Goal: Task Accomplishment & Management: Manage account settings

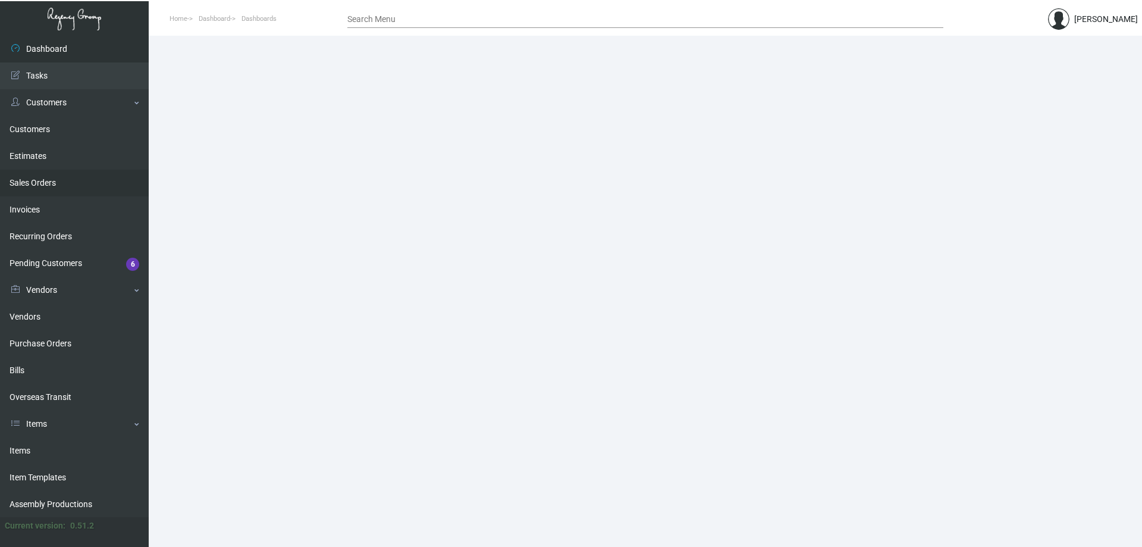
click at [48, 184] on link "Sales Orders" at bounding box center [74, 183] width 149 height 27
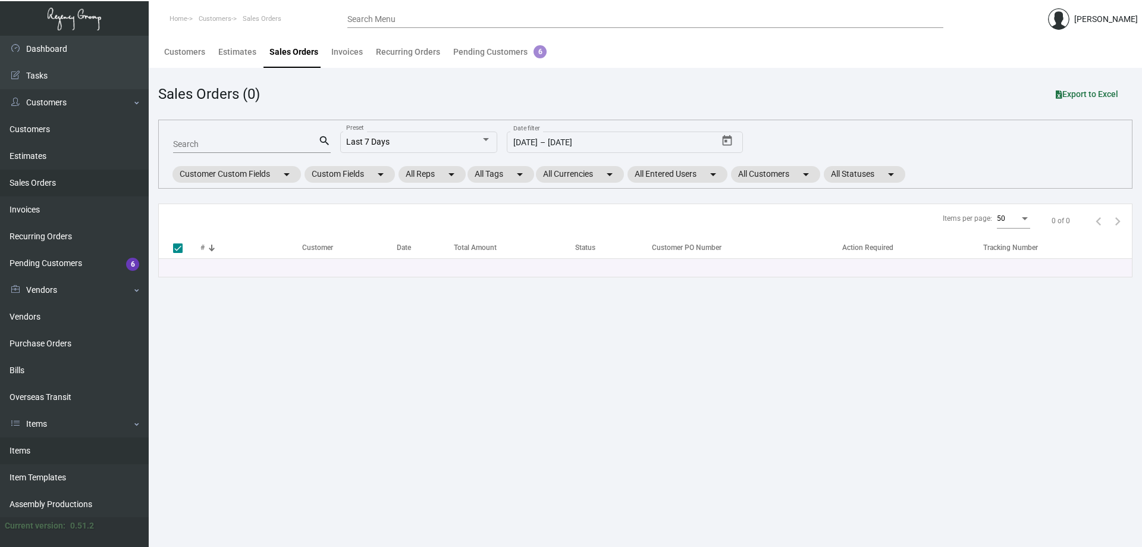
click at [54, 456] on link "Items" at bounding box center [74, 450] width 149 height 27
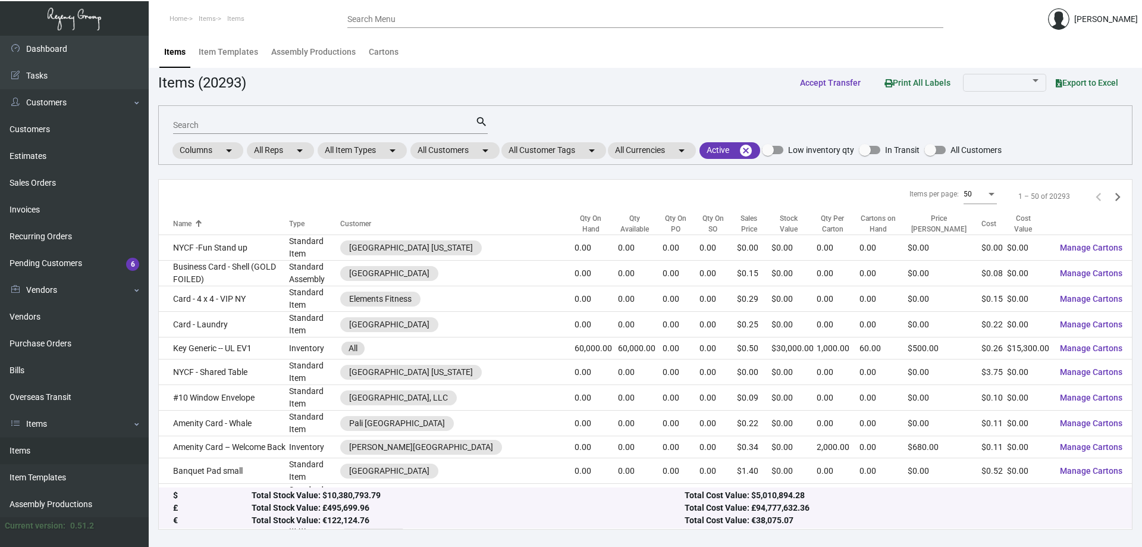
click at [215, 128] on input "Search" at bounding box center [324, 126] width 302 height 10
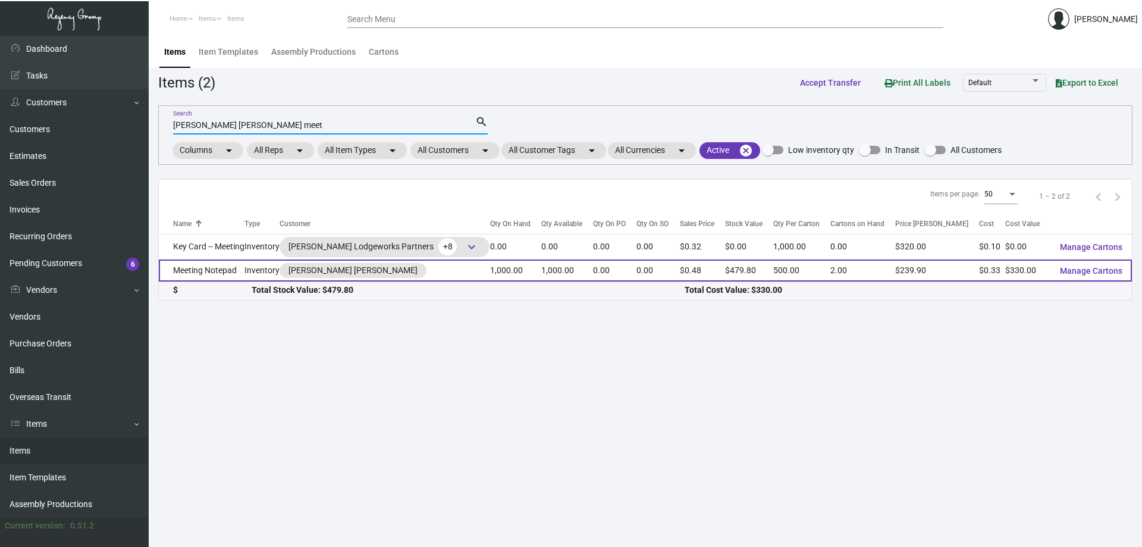
type input "[PERSON_NAME] [PERSON_NAME] meet"
click at [541, 265] on td "1,000.00" at bounding box center [567, 270] width 52 height 22
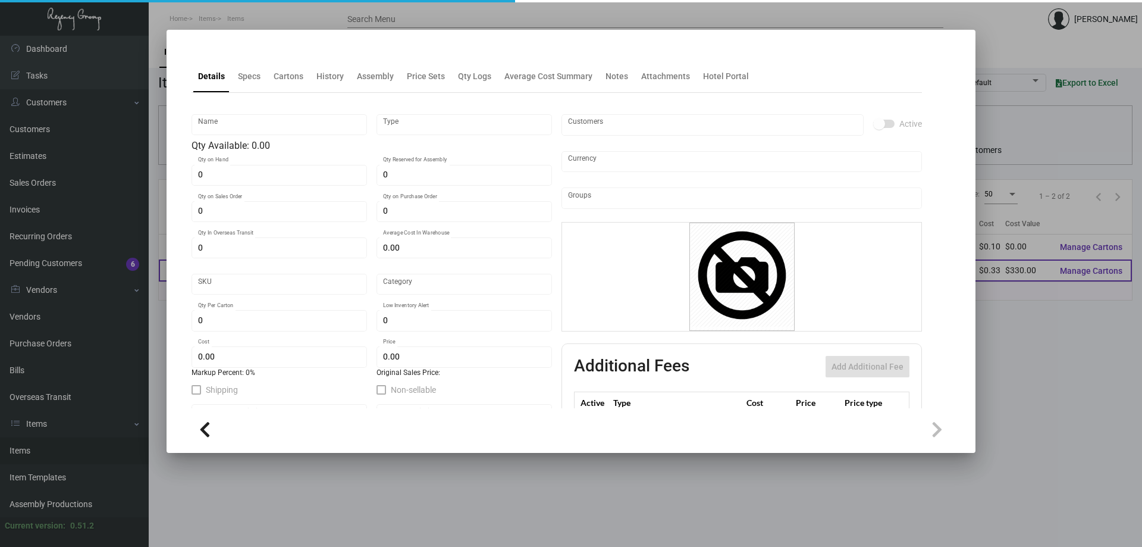
type input "Meeting Notepad"
type input "Inventory"
type input "1,000"
type input "$ 0.00"
type input "503"
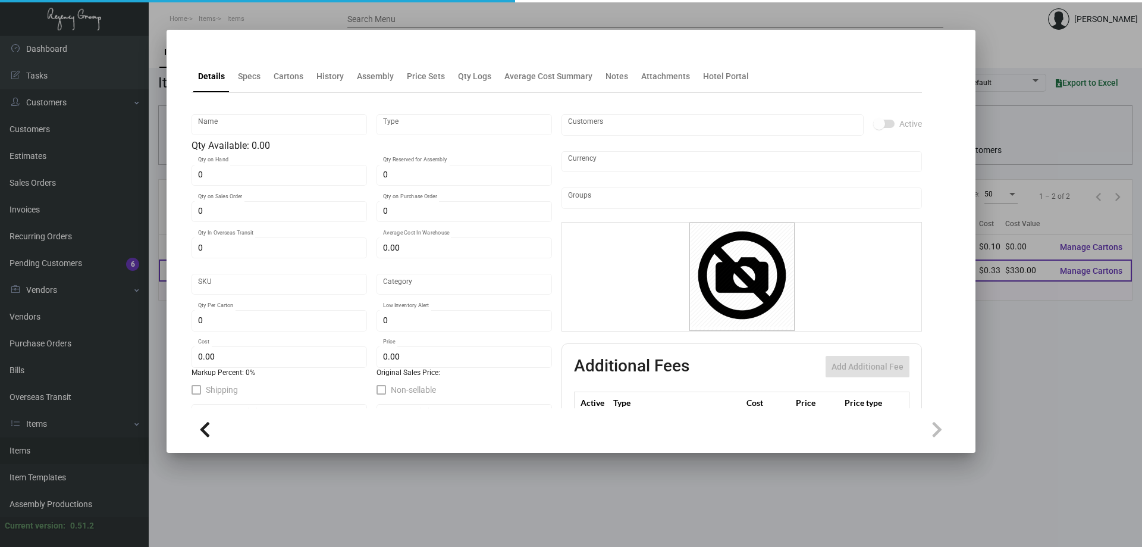
type input "Standard"
type input "500"
type input "$ 0.33"
type input "$ 0.4798"
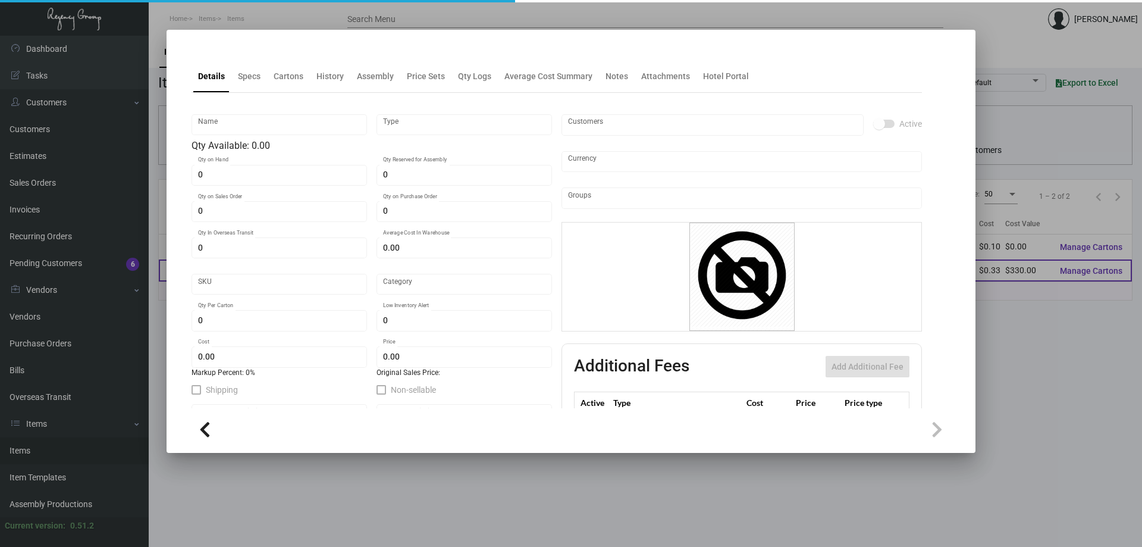
type textarea "Meeting Note Pad/Banquet pads: size 5.5x8.5 #24 bright white smooth text stock,…"
checkbox input "true"
type input "United States Dollar $"
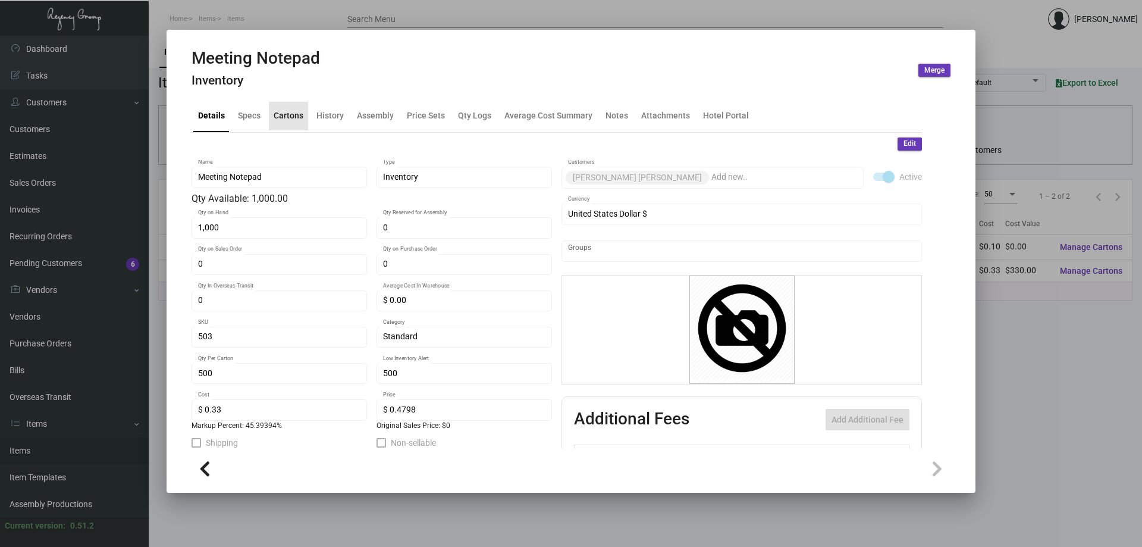
click at [293, 118] on div "Cartons" at bounding box center [289, 115] width 30 height 12
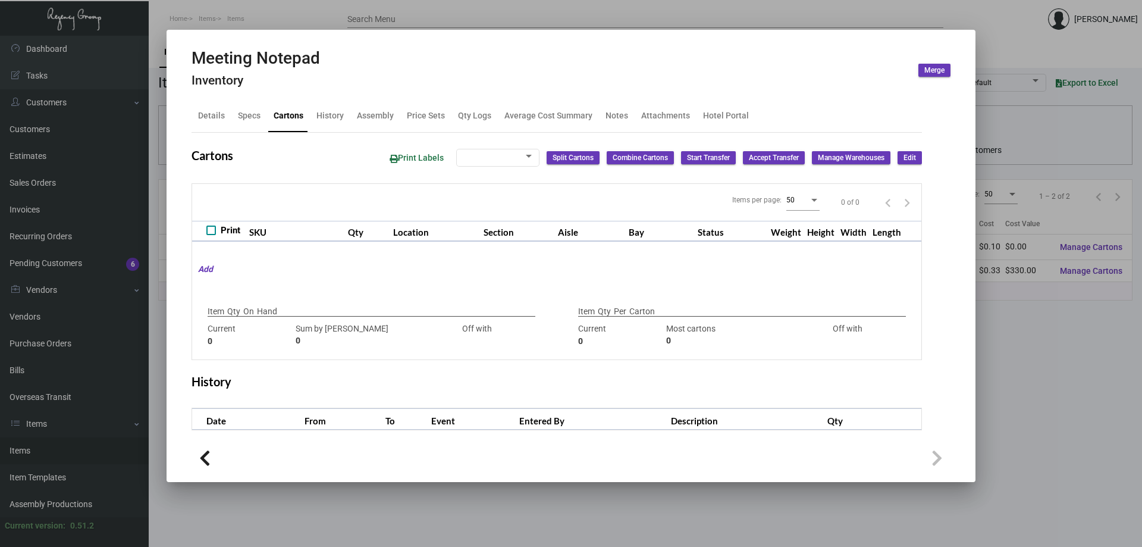
type input "1,000"
type input "1000"
type input "0"
type input "500"
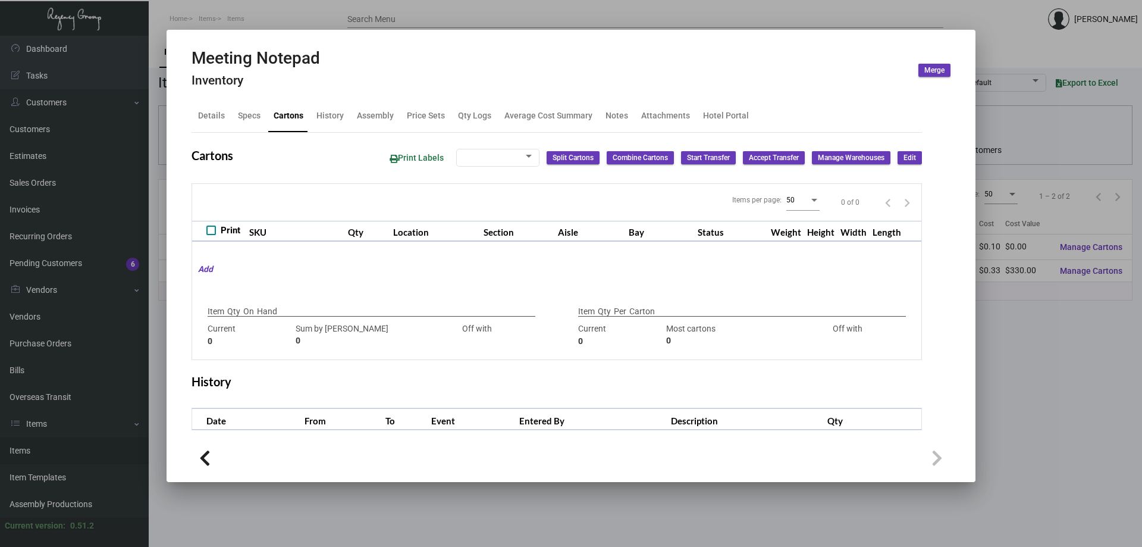
type input "0"
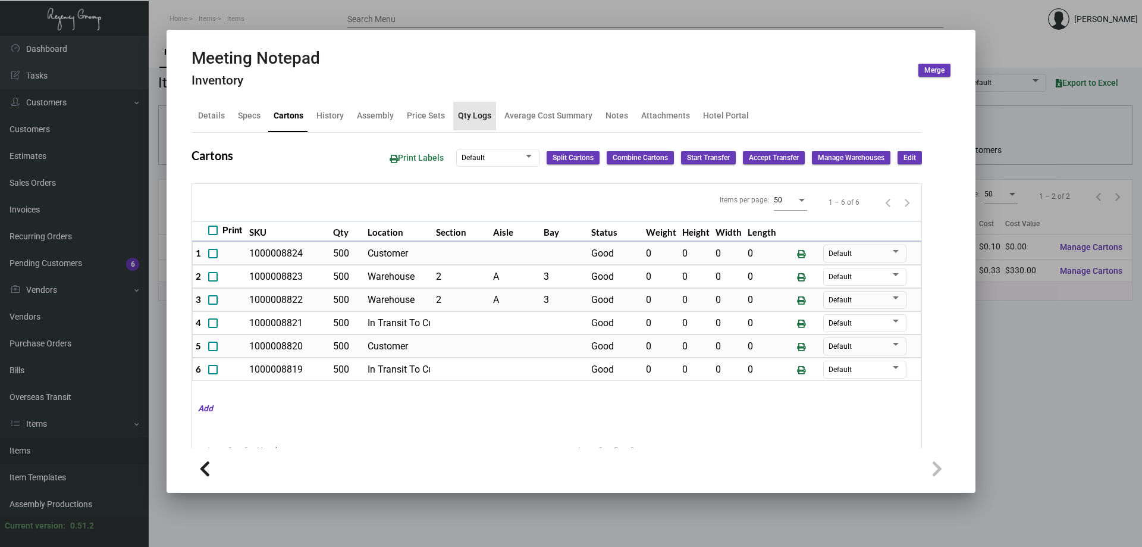
click at [477, 112] on div "Qty Logs" at bounding box center [474, 115] width 33 height 12
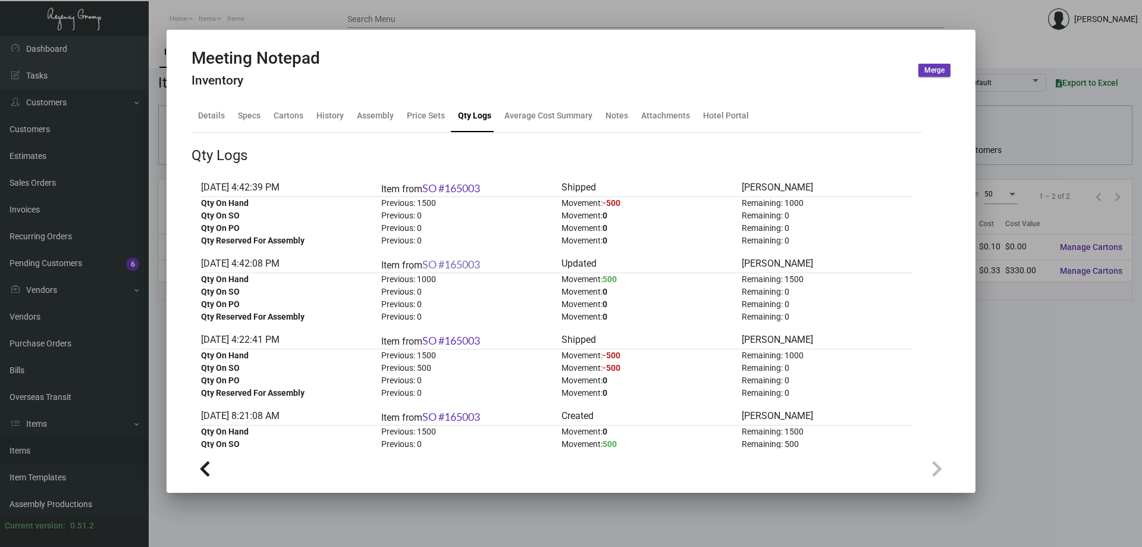
click at [461, 263] on link "SO #165003" at bounding box center [451, 264] width 58 height 13
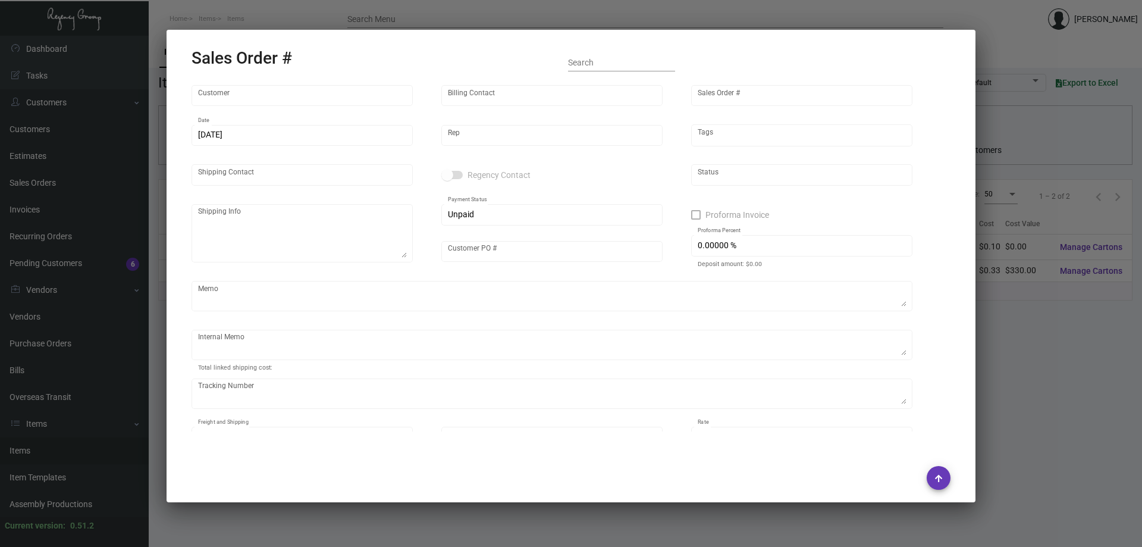
type input "[PERSON_NAME] [PERSON_NAME]"
type input "AP BILLING"
type input "165003"
type input "[DATE]"
type input "[PERSON_NAME]"
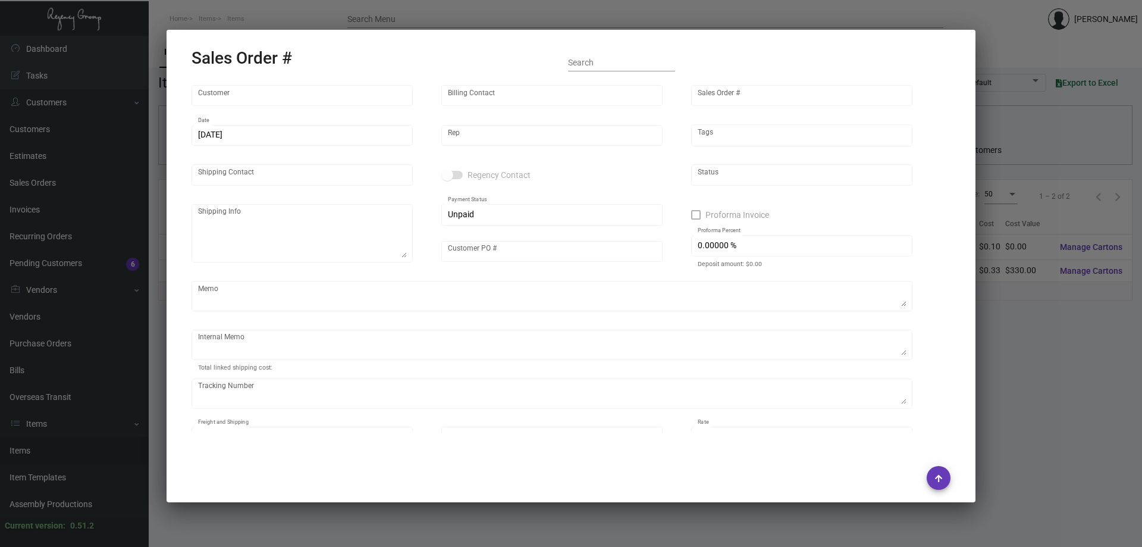
type input "[PERSON_NAME]"
type textarea "[PERSON_NAME] [PERSON_NAME] - [PERSON_NAME] [STREET_ADDRESS]"
type input "SEAARC 2780 GMCC"
type textarea "27.21"
type input "United States Dollar $"
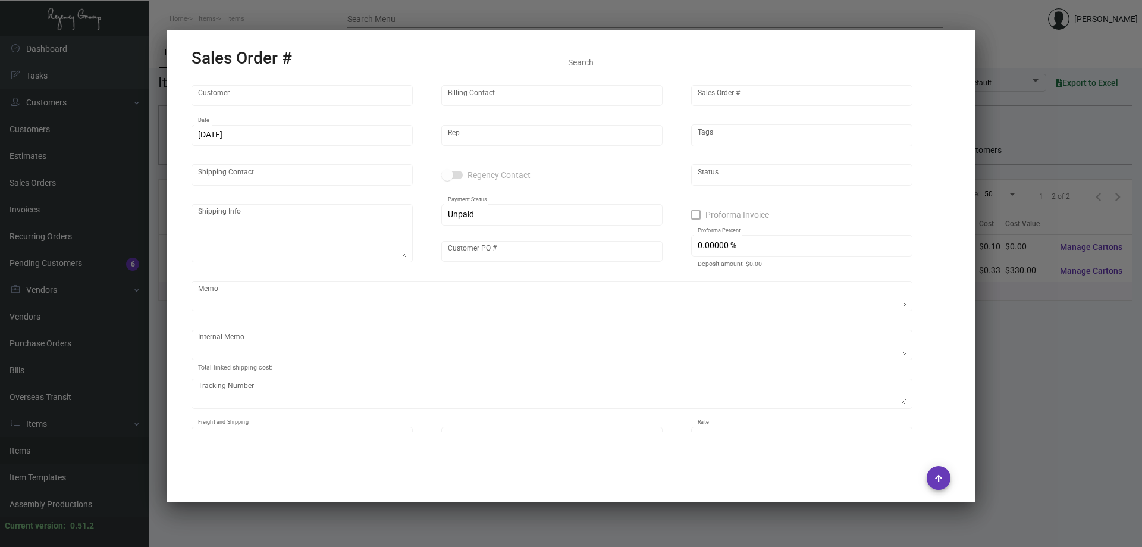
type input "$ 51.24"
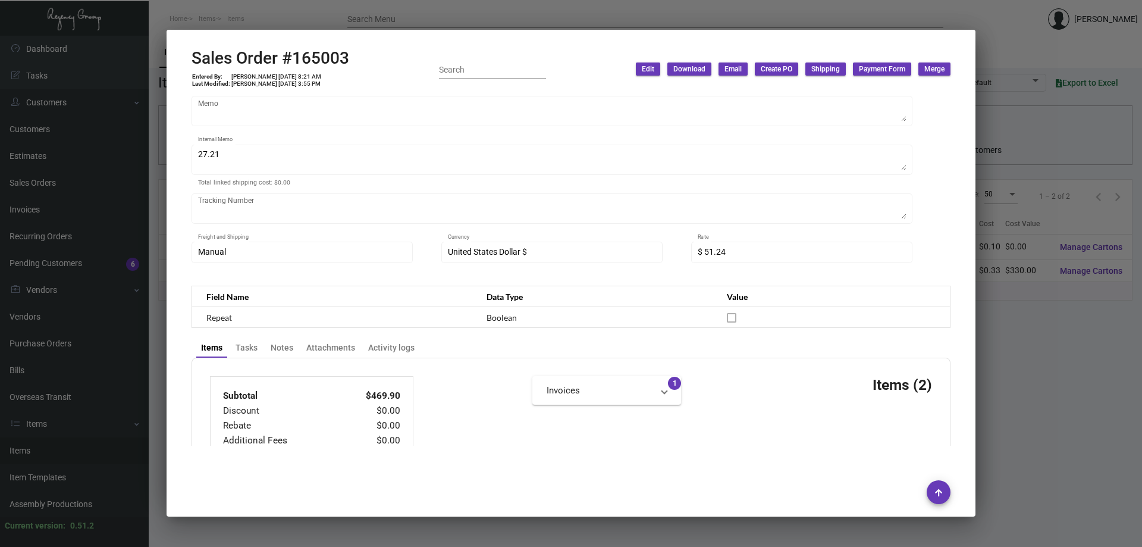
scroll to position [311, 0]
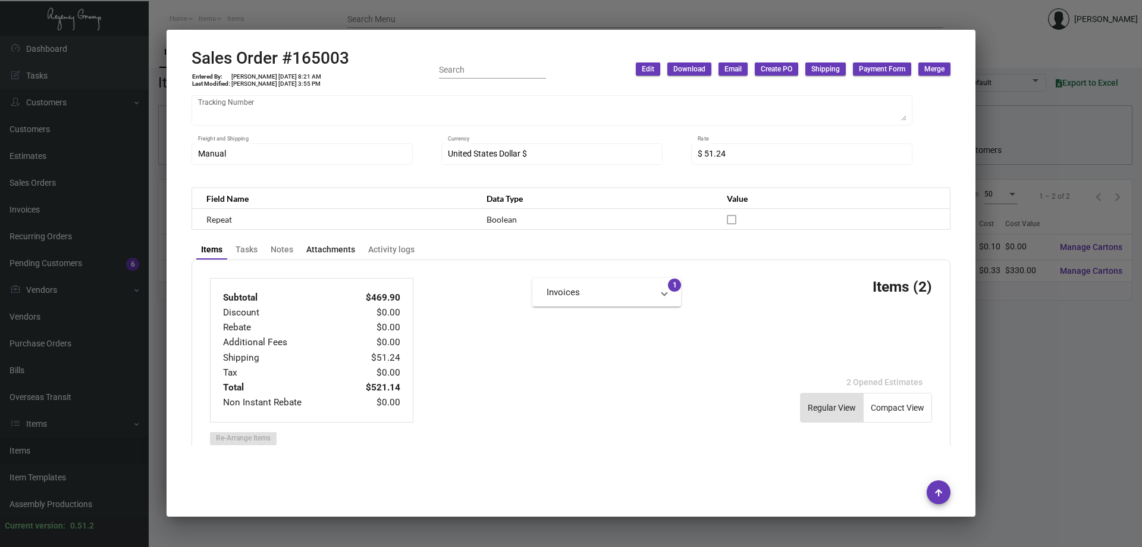
click at [350, 247] on div "Attachments" at bounding box center [330, 249] width 49 height 12
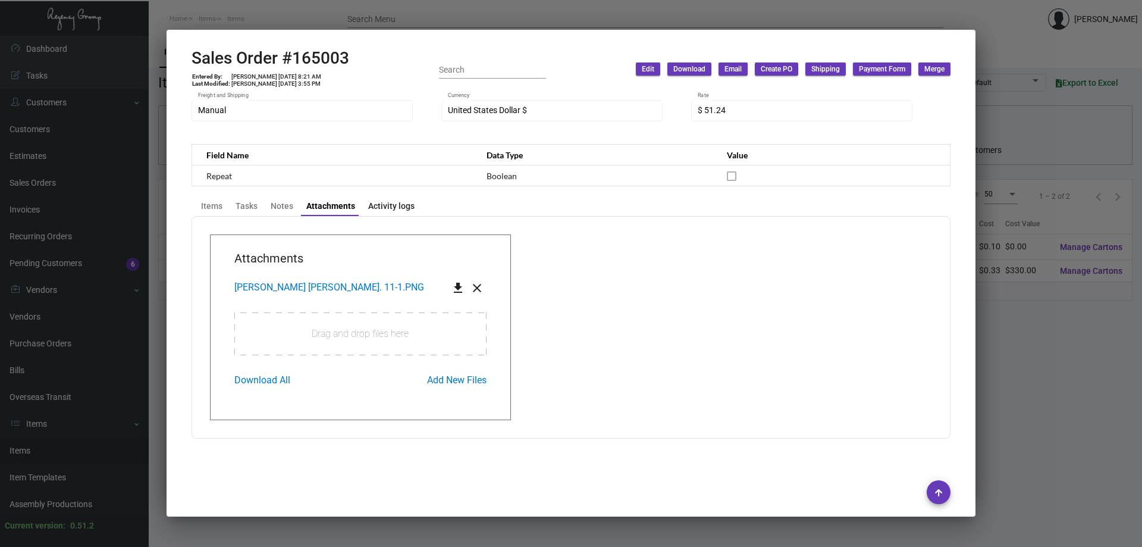
click at [389, 209] on div "Activity logs" at bounding box center [391, 206] width 46 height 12
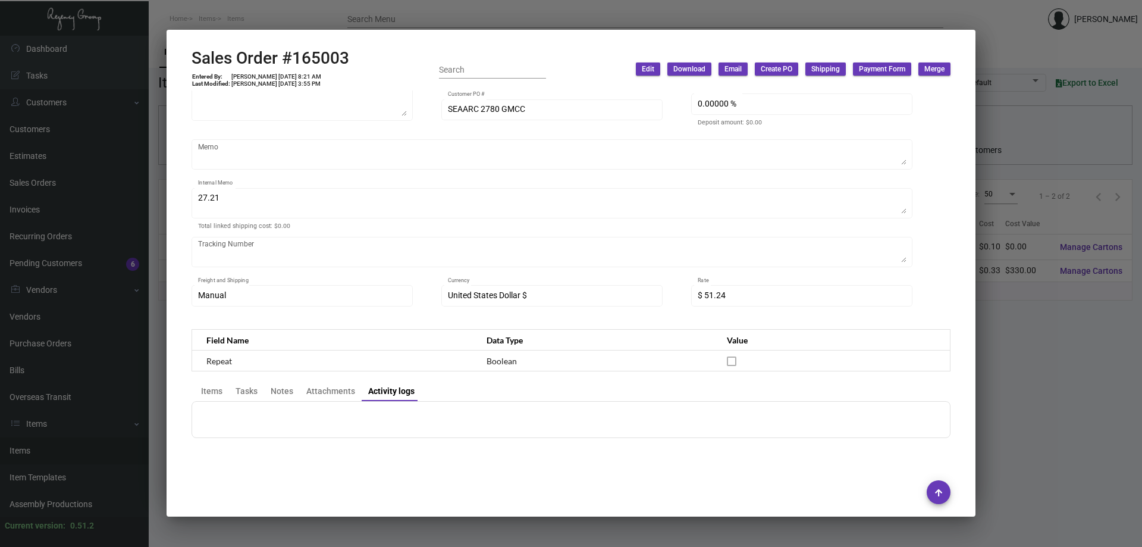
scroll to position [169, 0]
click at [211, 392] on div "Items" at bounding box center [211, 392] width 21 height 12
click at [390, 386] on div "Activity logs" at bounding box center [391, 392] width 46 height 12
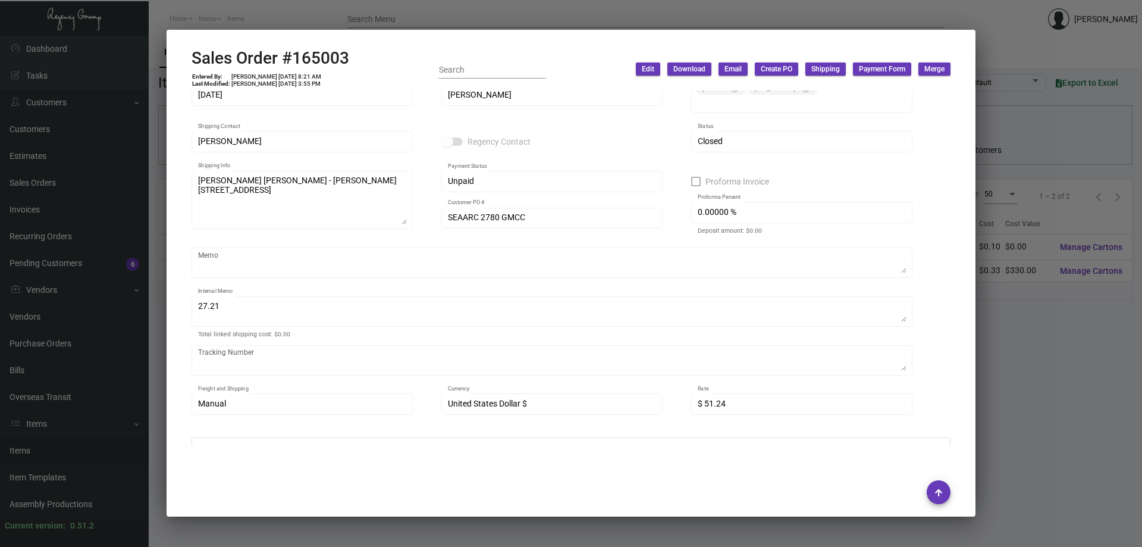
scroll to position [0, 0]
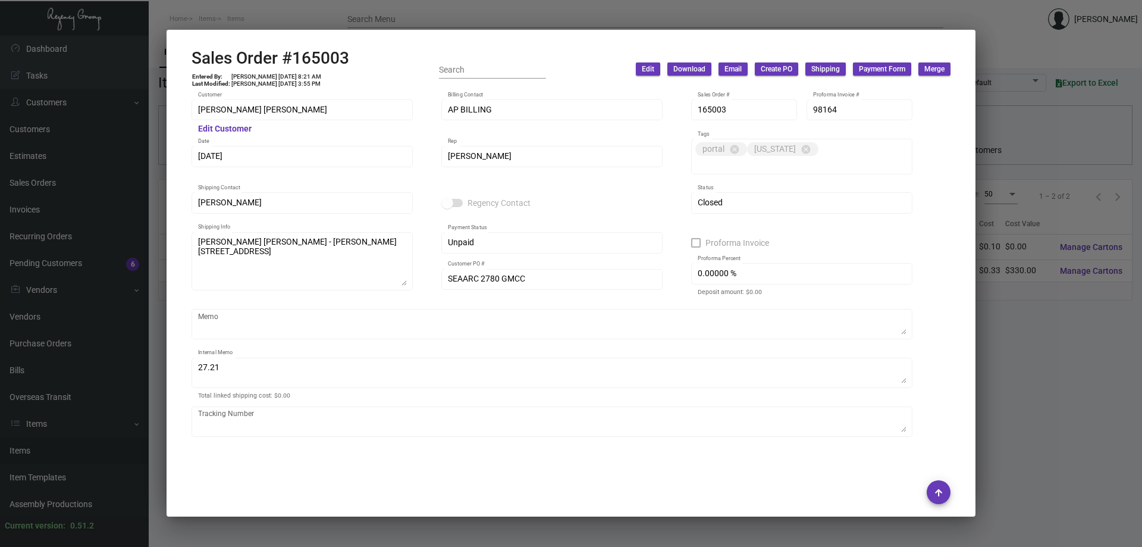
click at [362, 15] on div at bounding box center [571, 273] width 1142 height 547
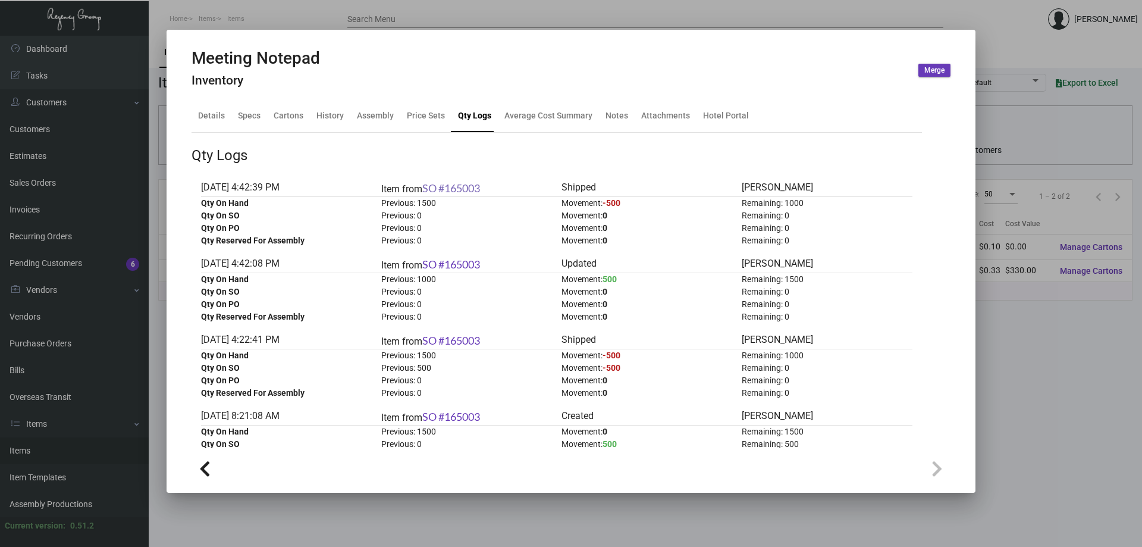
click at [462, 192] on link "SO #165003" at bounding box center [451, 187] width 58 height 13
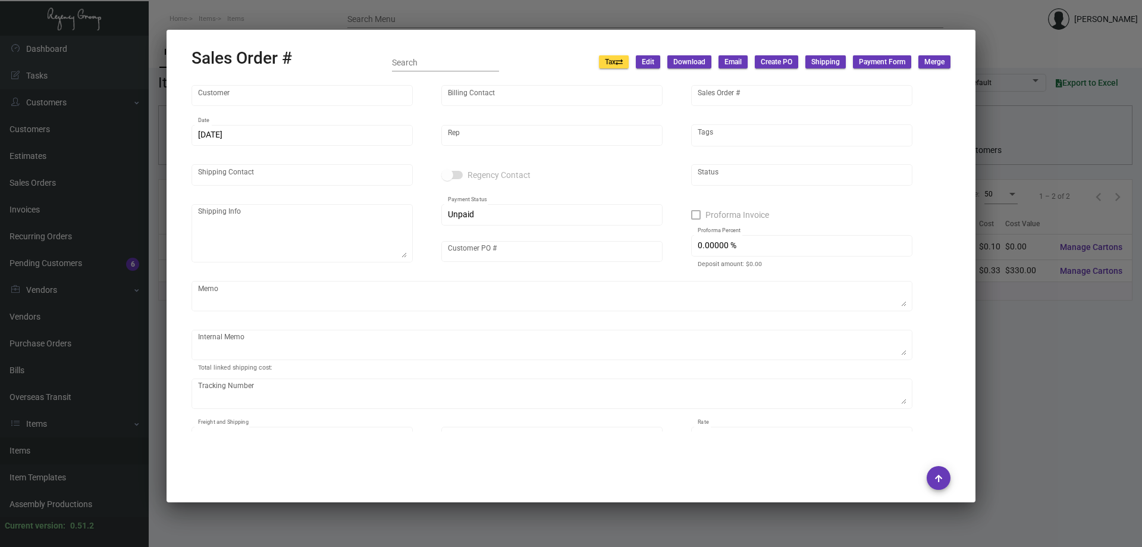
type input "[PERSON_NAME] [PERSON_NAME]"
type input "AP BILLING"
type input "165003"
type input "[DATE]"
type input "[PERSON_NAME]"
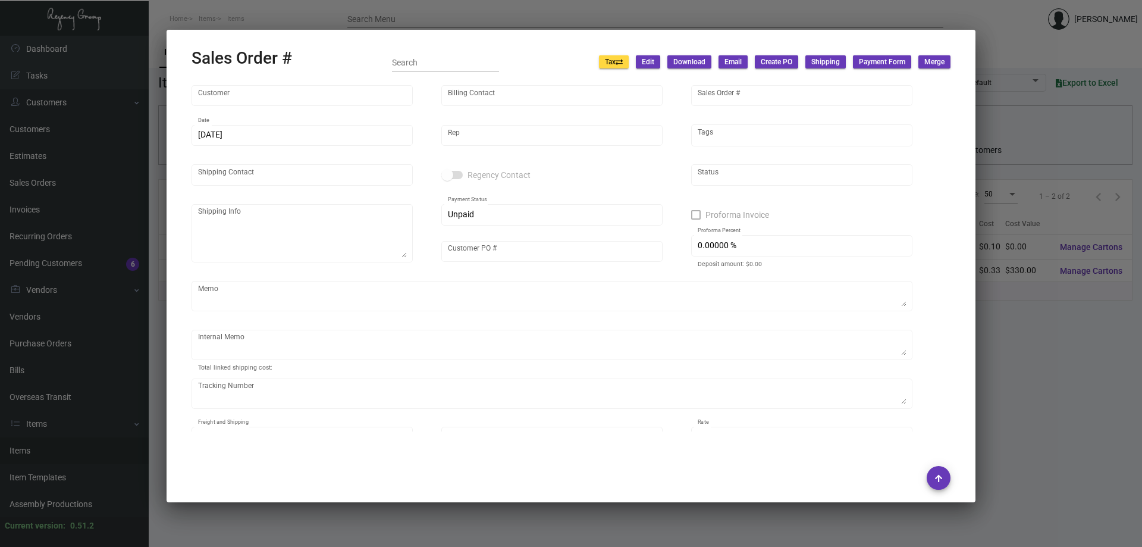
type input "[PERSON_NAME]"
type textarea "[PERSON_NAME] [PERSON_NAME] - [PERSON_NAME] [STREET_ADDRESS]"
type input "SEAARC 2780 GMCC"
type textarea "27.21"
type input "United States Dollar $"
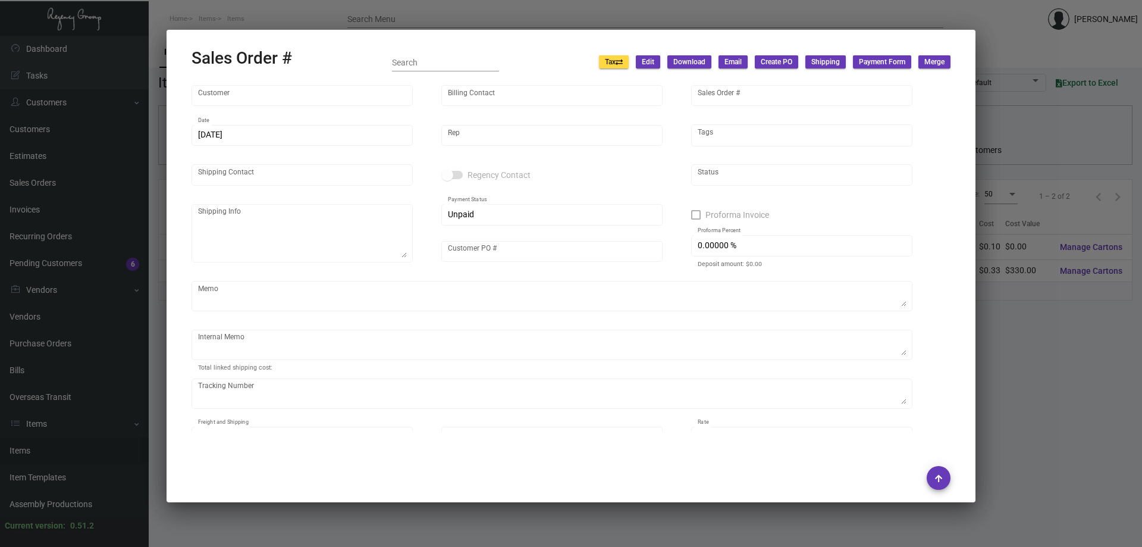
type input "$ 51.24"
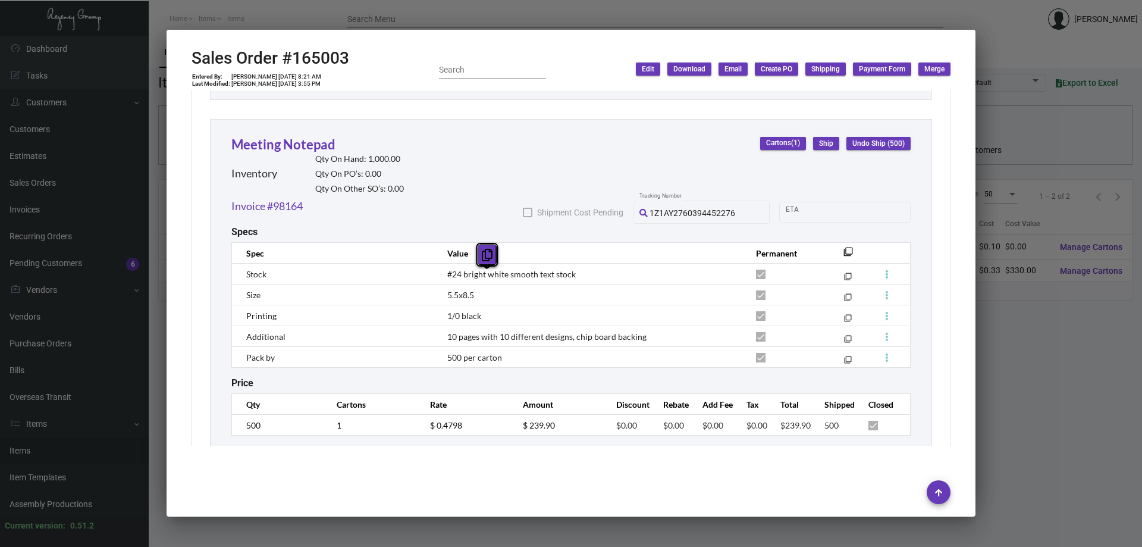
scroll to position [1000, 0]
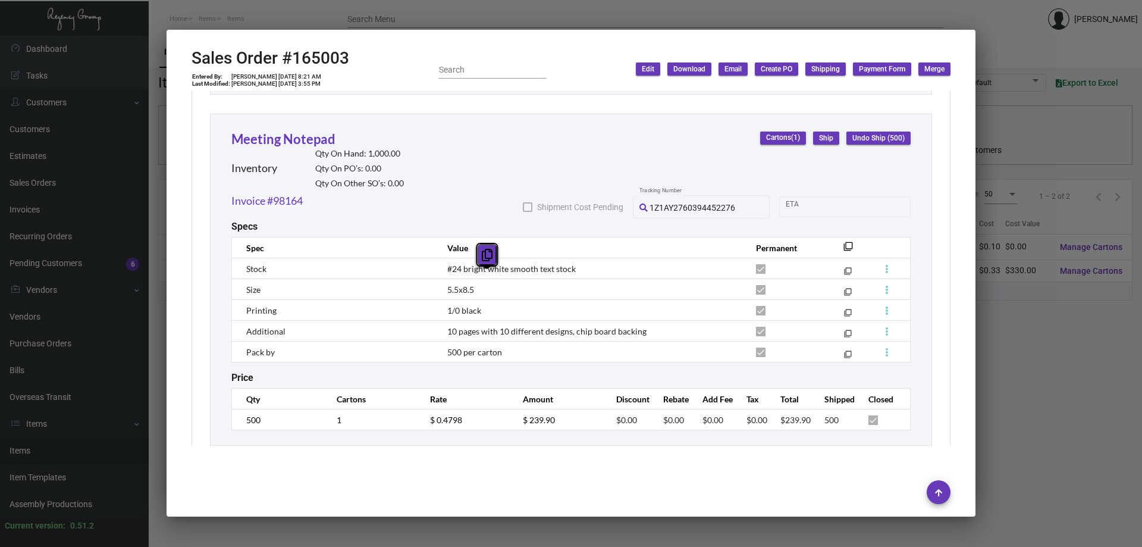
click at [492, 255] on icon at bounding box center [487, 255] width 11 height 12
click at [306, 22] on div at bounding box center [571, 273] width 1142 height 547
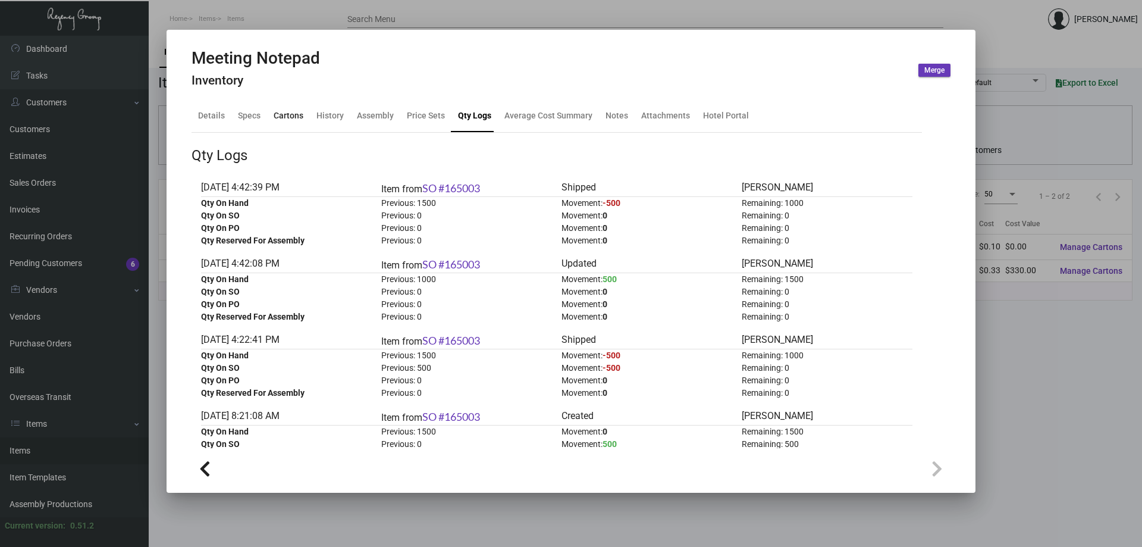
click at [289, 115] on div "Cartons" at bounding box center [289, 115] width 30 height 12
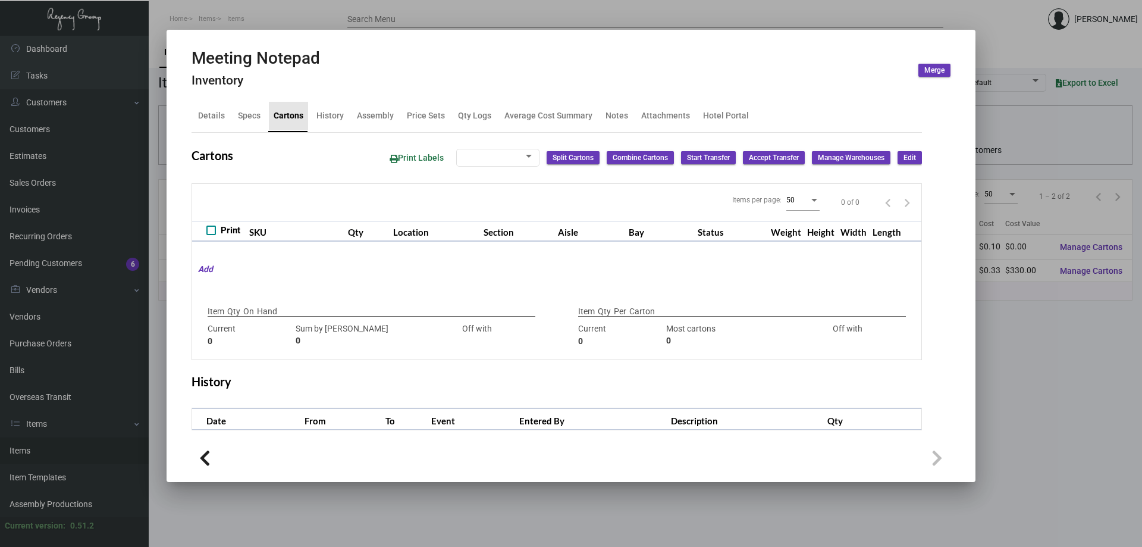
type input "1,000"
type input "1000"
type input "0"
type input "500"
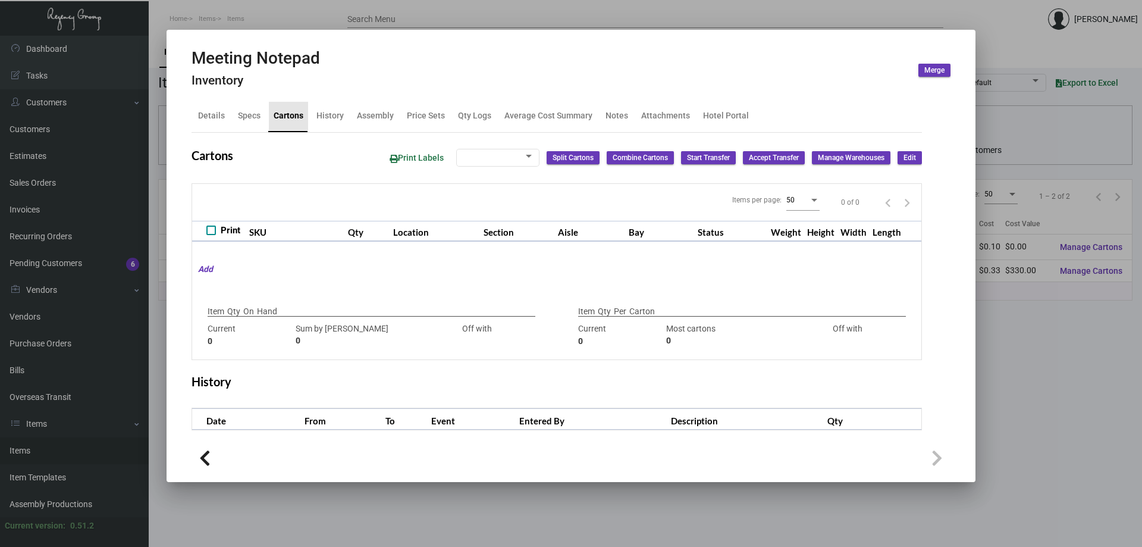
type input "0"
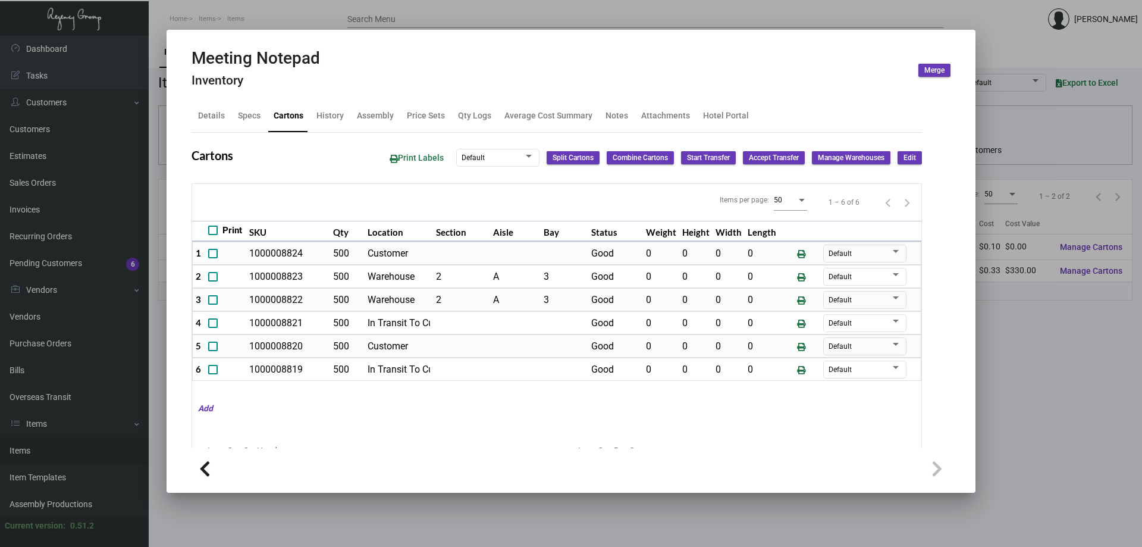
click at [214, 276] on span at bounding box center [213, 277] width 10 height 10
click at [213, 281] on input "checkbox" at bounding box center [212, 281] width 1 height 1
checkbox input "true"
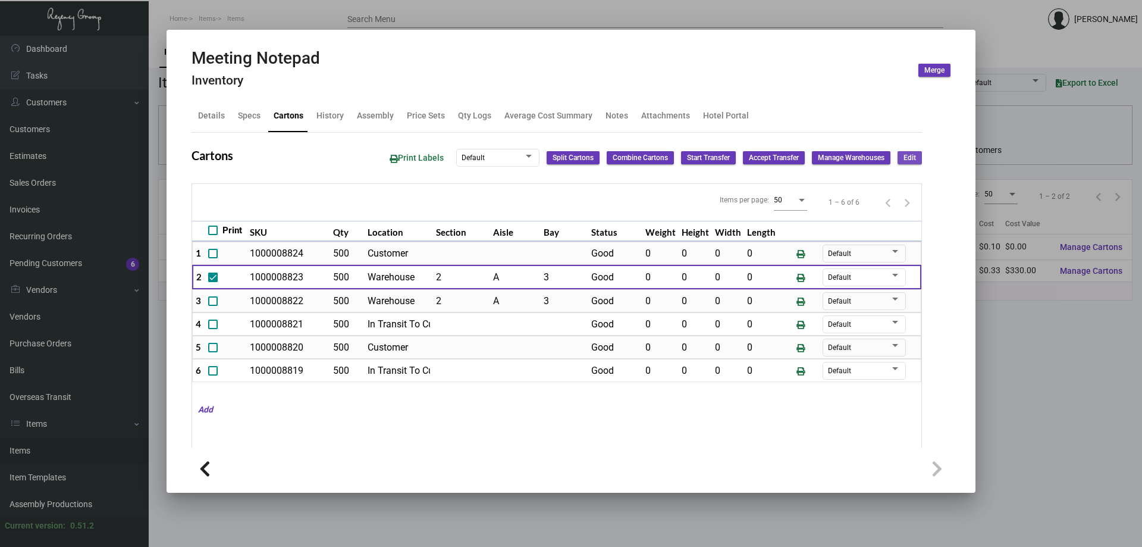
click at [904, 159] on span "Edit" at bounding box center [910, 158] width 12 height 10
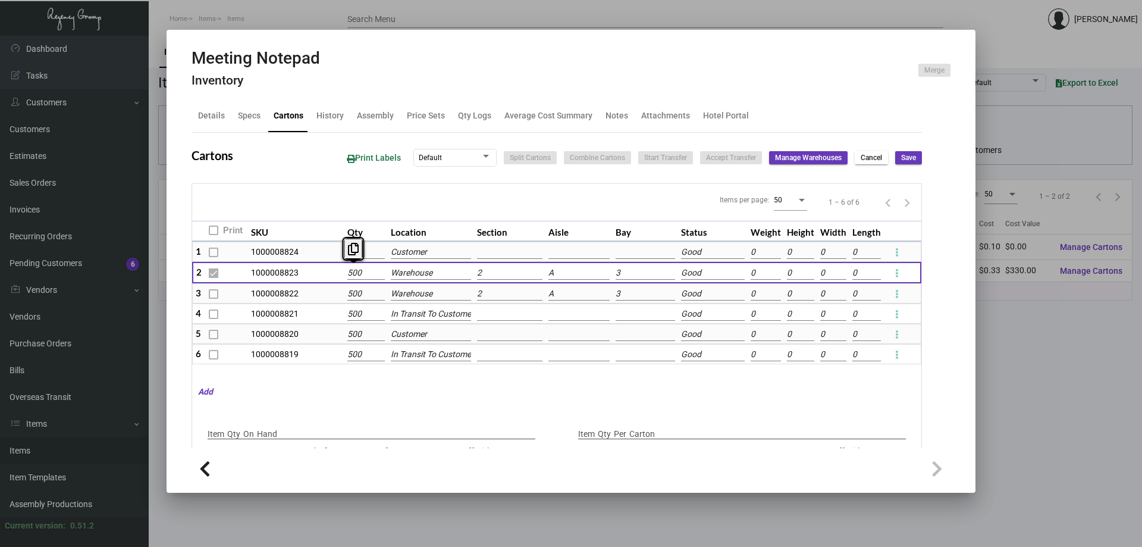
click at [353, 274] on input "500" at bounding box center [366, 273] width 37 height 13
type input "501"
type input "+499"
type input "1"
type input "510"
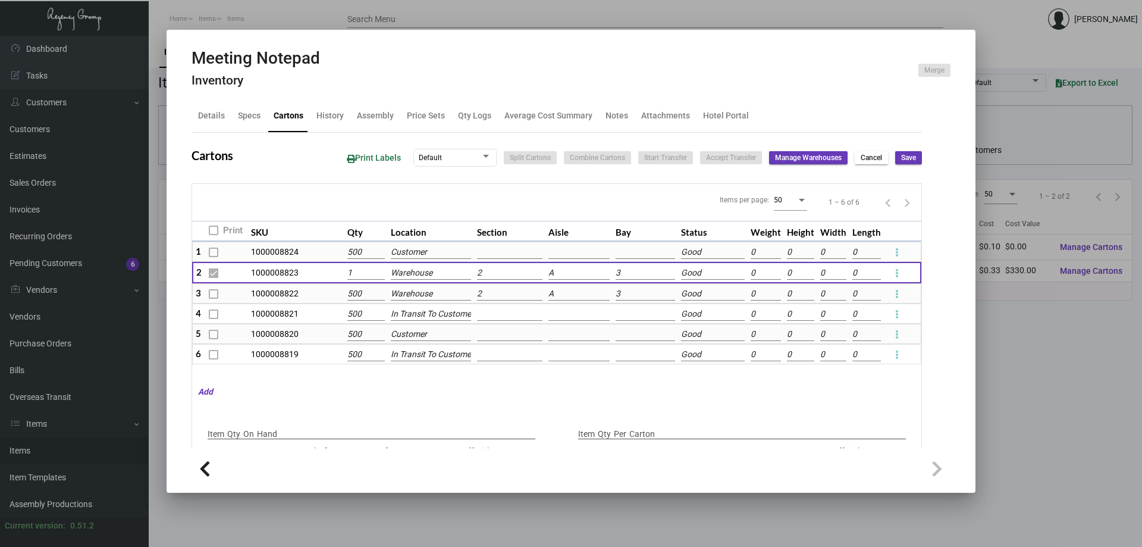
type input "+490"
type input "10"
type input "600"
type input "+400"
type input "100"
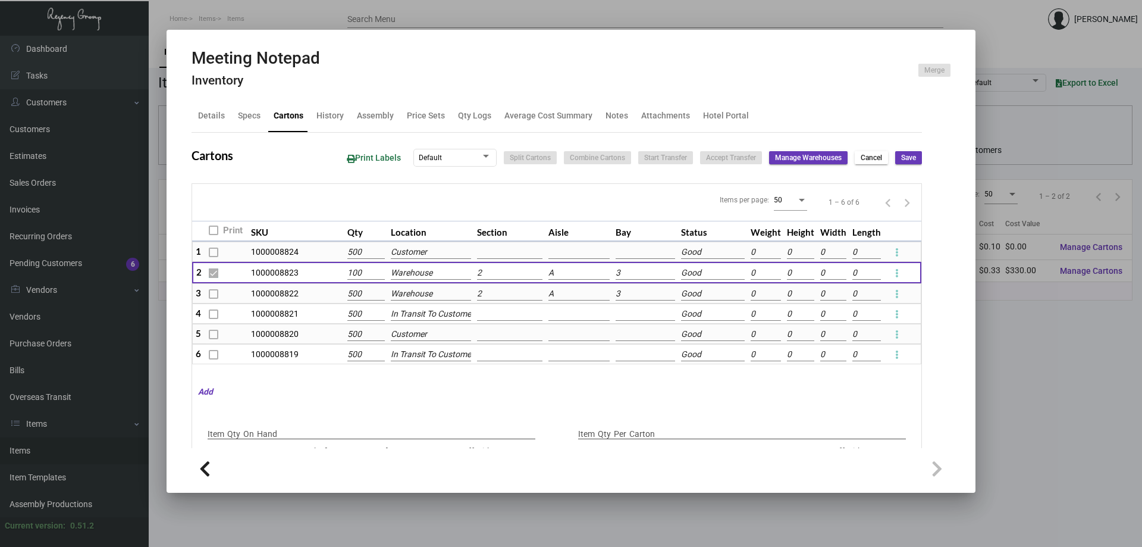
type input "1500"
type input "-500"
type input "1000"
type input "-500"
type input "1,000"
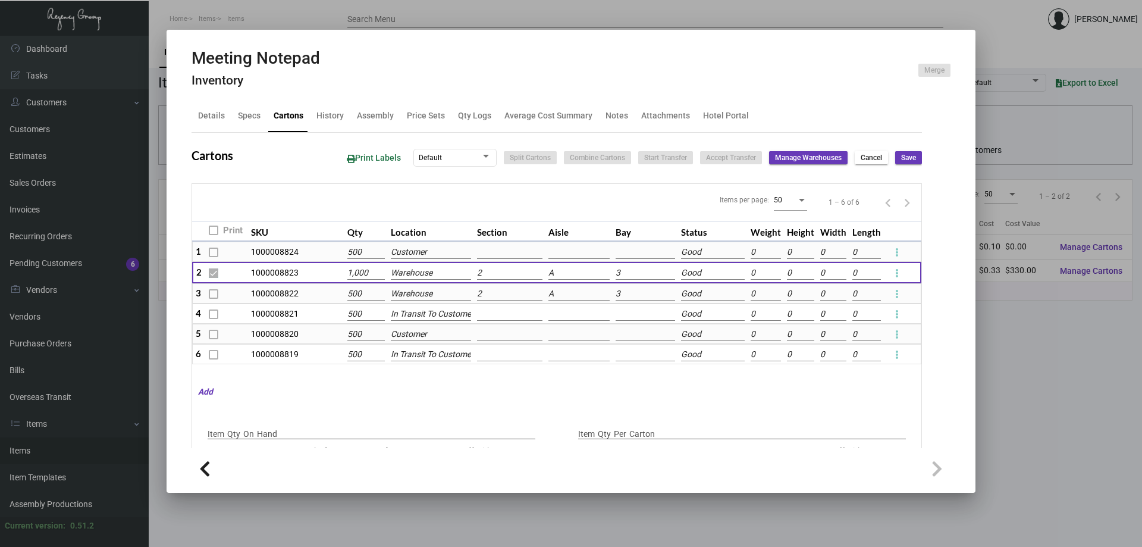
click at [901, 159] on span "Save" at bounding box center [908, 158] width 15 height 10
type input "0"
checkbox input "false"
type input "0"
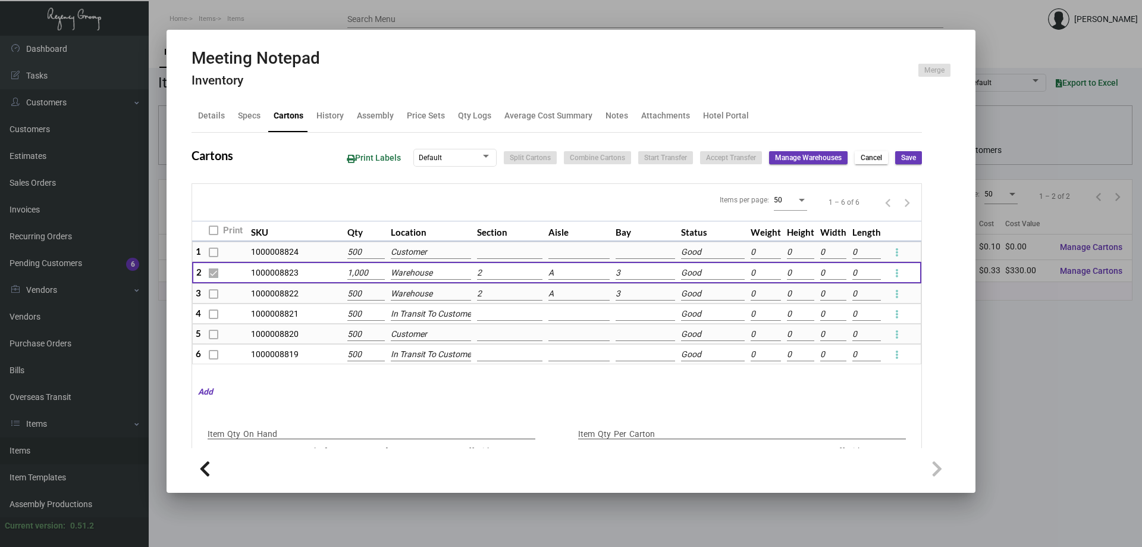
type input "0"
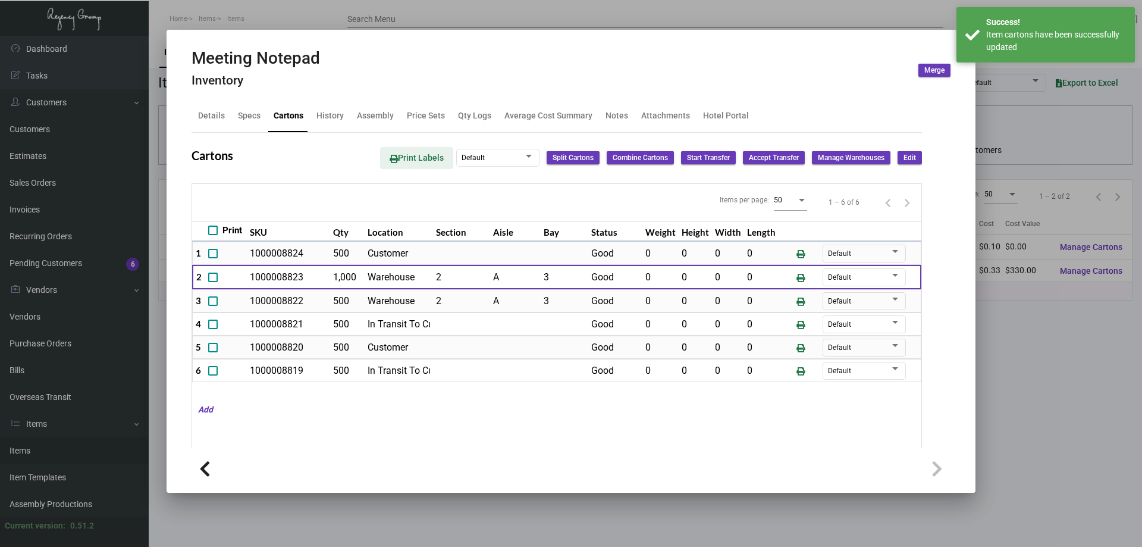
click at [395, 154] on span "Print Labels" at bounding box center [417, 158] width 54 height 10
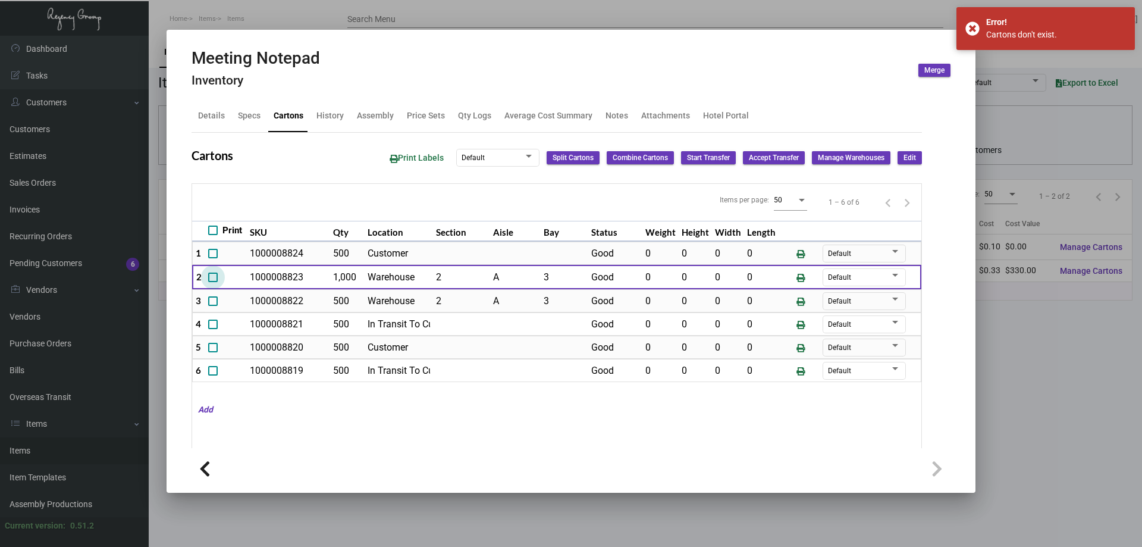
click at [214, 278] on span at bounding box center [213, 278] width 10 height 10
click at [213, 282] on input "checkbox" at bounding box center [212, 282] width 1 height 1
checkbox input "true"
click at [424, 156] on span "Print Labels" at bounding box center [417, 158] width 54 height 10
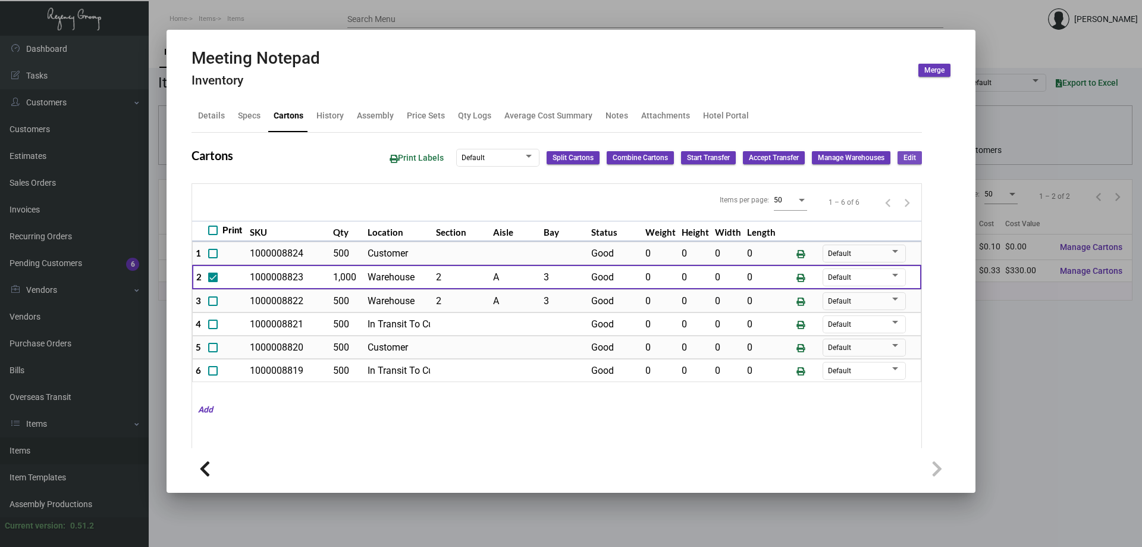
click at [904, 157] on span "Edit" at bounding box center [910, 158] width 12 height 10
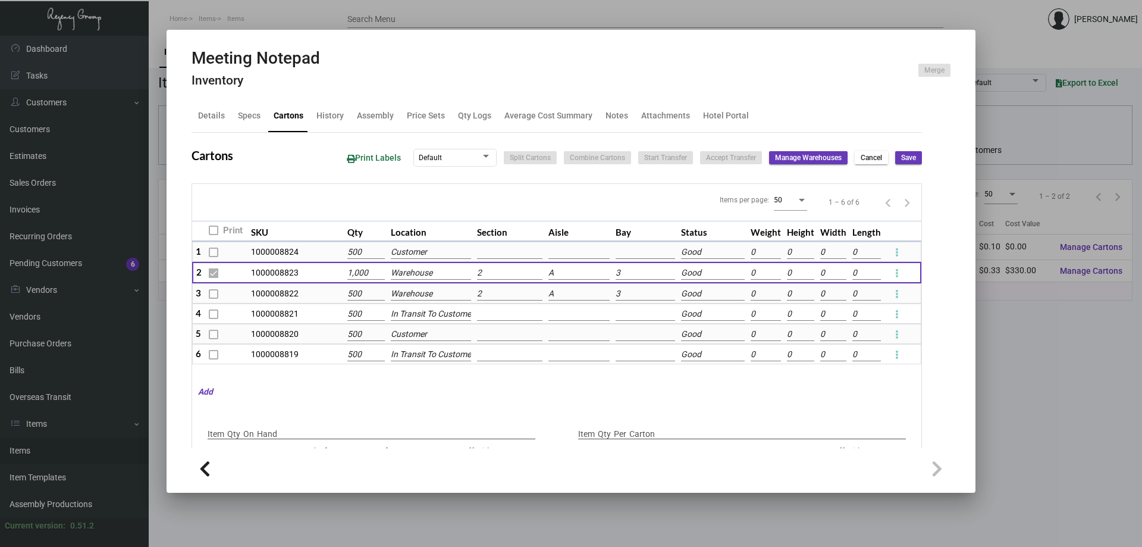
type input "1000"
click at [358, 273] on input "1000" at bounding box center [366, 273] width 37 height 13
type input "0"
checkbox input "false"
type input "0"
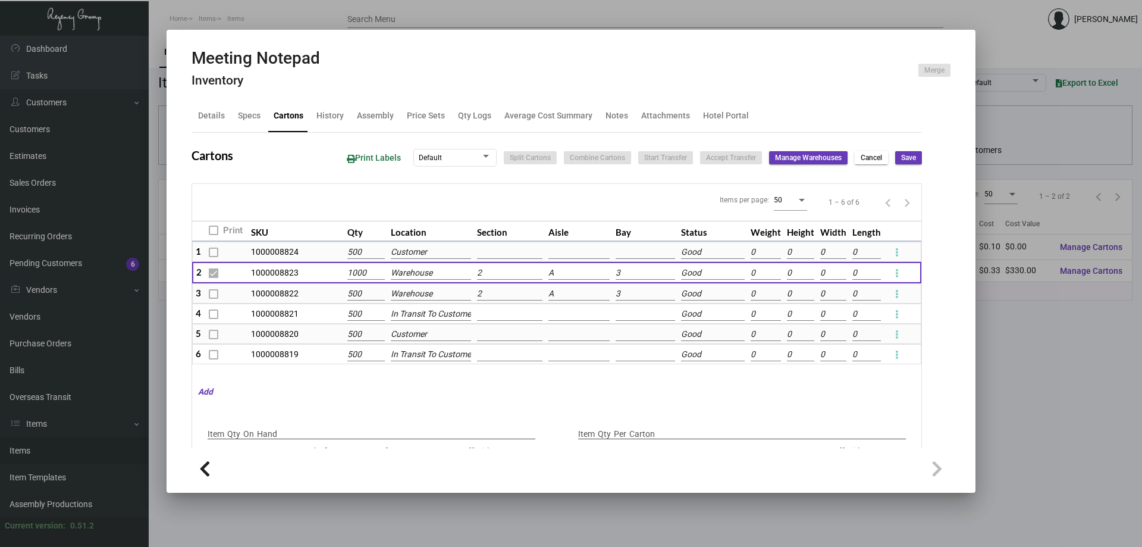
type input "0"
click at [401, 197] on div "Items per page: 50 1 – 6 of 6" at bounding box center [557, 202] width 730 height 37
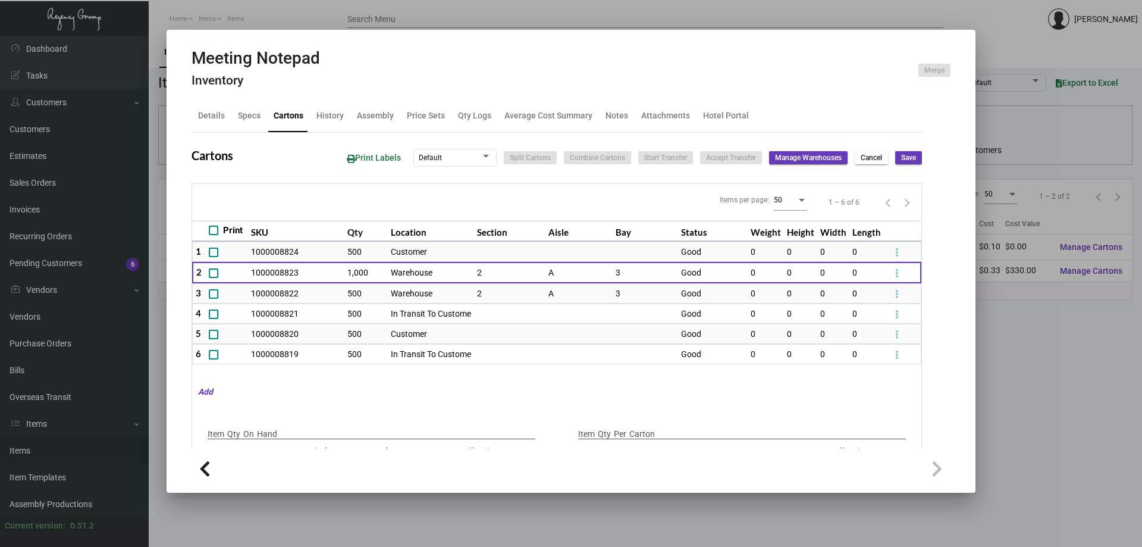
click at [614, 192] on div "Items per page: 50 1 – 6 of 6" at bounding box center [557, 202] width 730 height 37
click at [207, 115] on div "Details" at bounding box center [211, 115] width 27 height 12
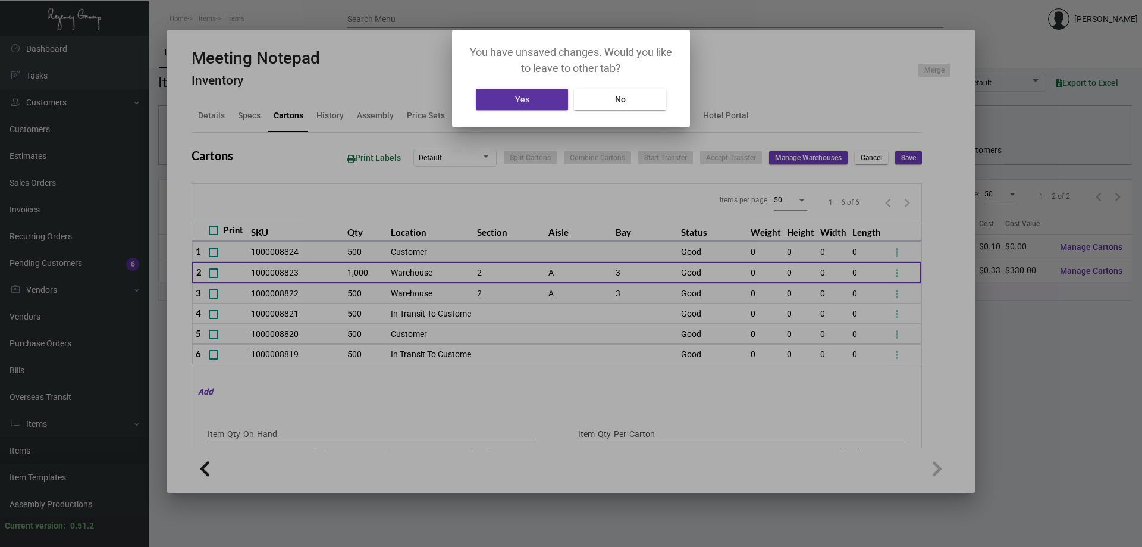
click at [549, 105] on button "Yes" at bounding box center [522, 99] width 92 height 21
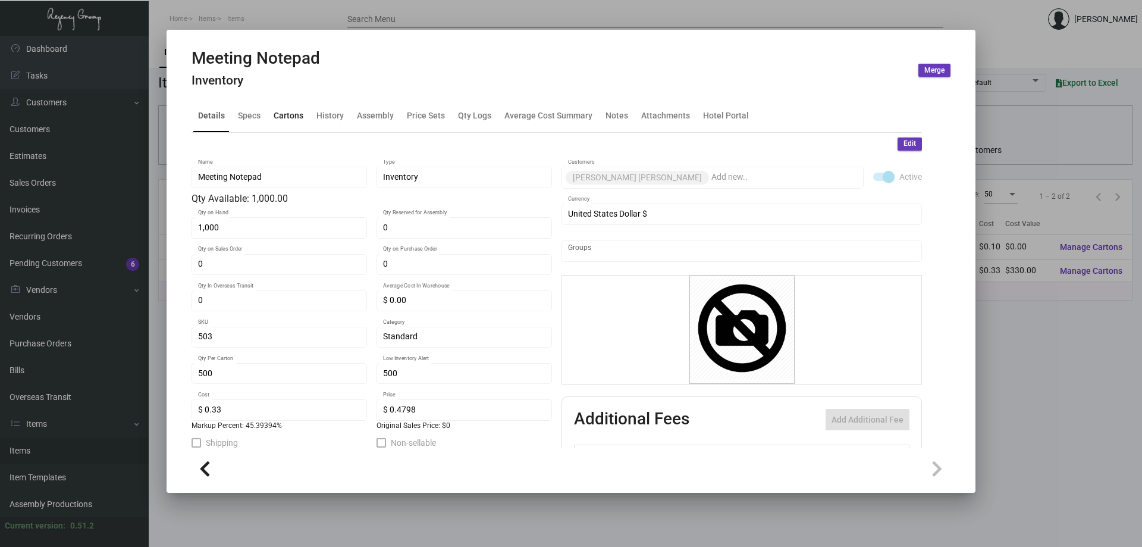
click at [299, 112] on div "Cartons" at bounding box center [289, 115] width 30 height 12
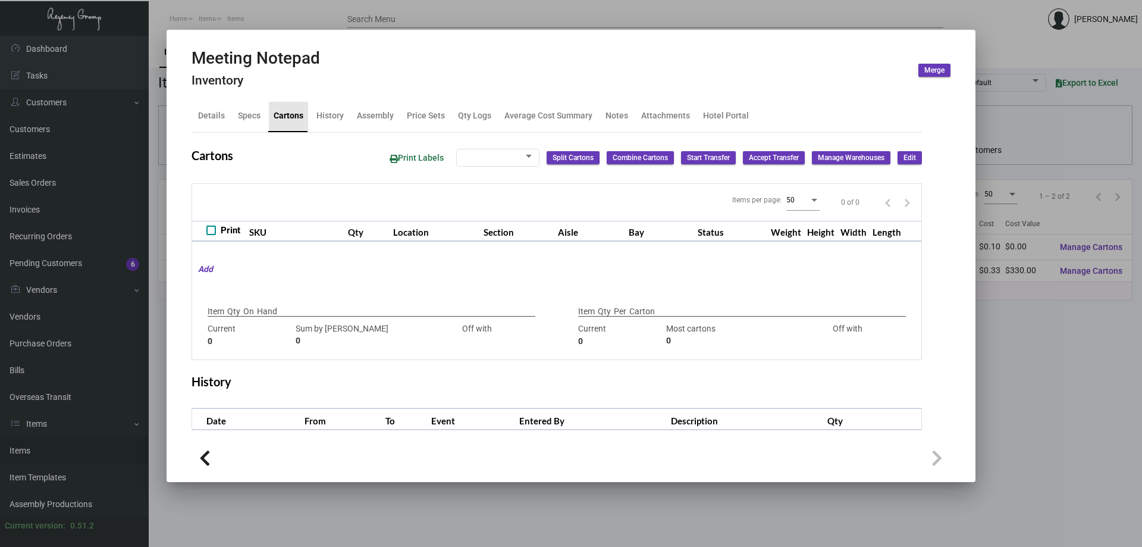
type input "1,000"
type input "1500"
type input "-500"
type input "500"
type input "1000"
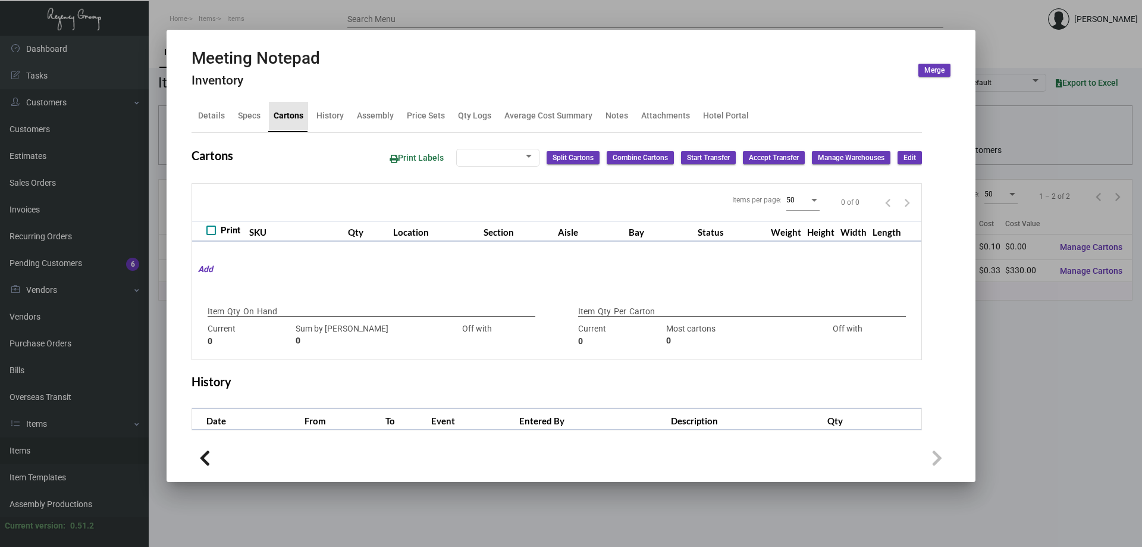
type input "-500"
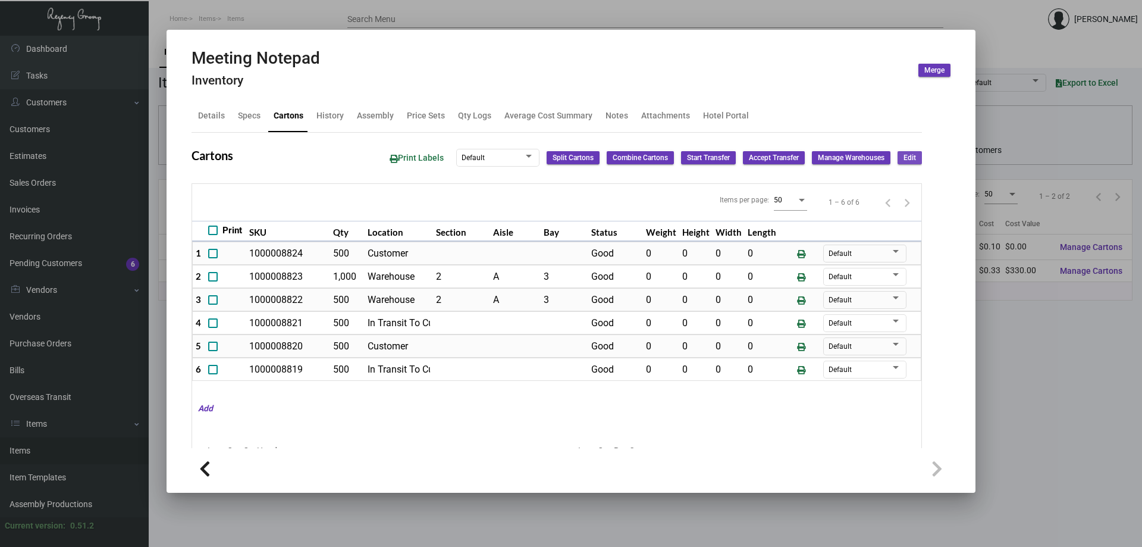
click at [904, 158] on span "Edit" at bounding box center [910, 158] width 12 height 10
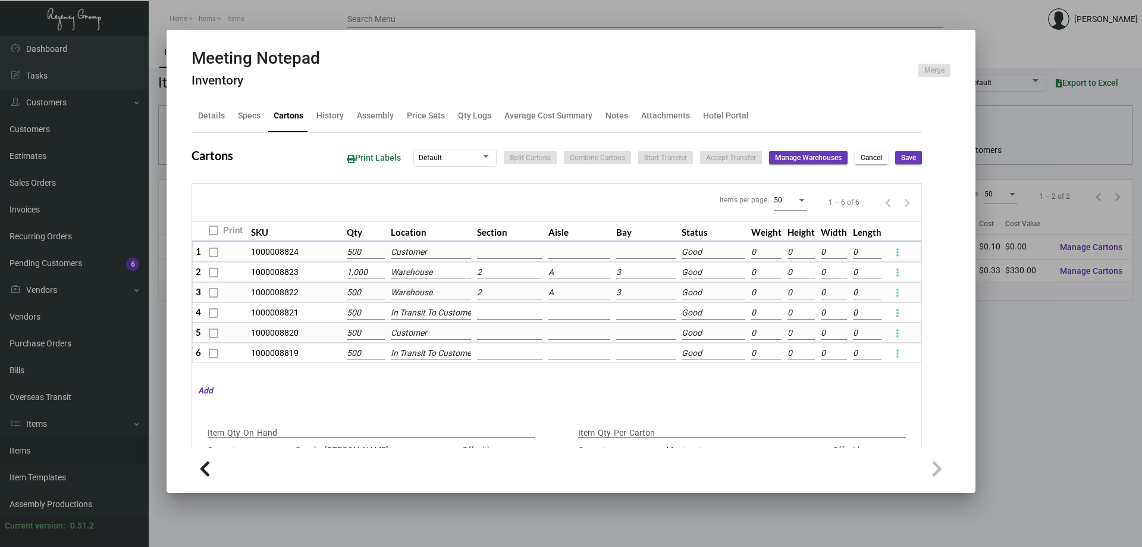
type input "1000"
click at [354, 276] on input "1000" at bounding box center [365, 272] width 37 height 13
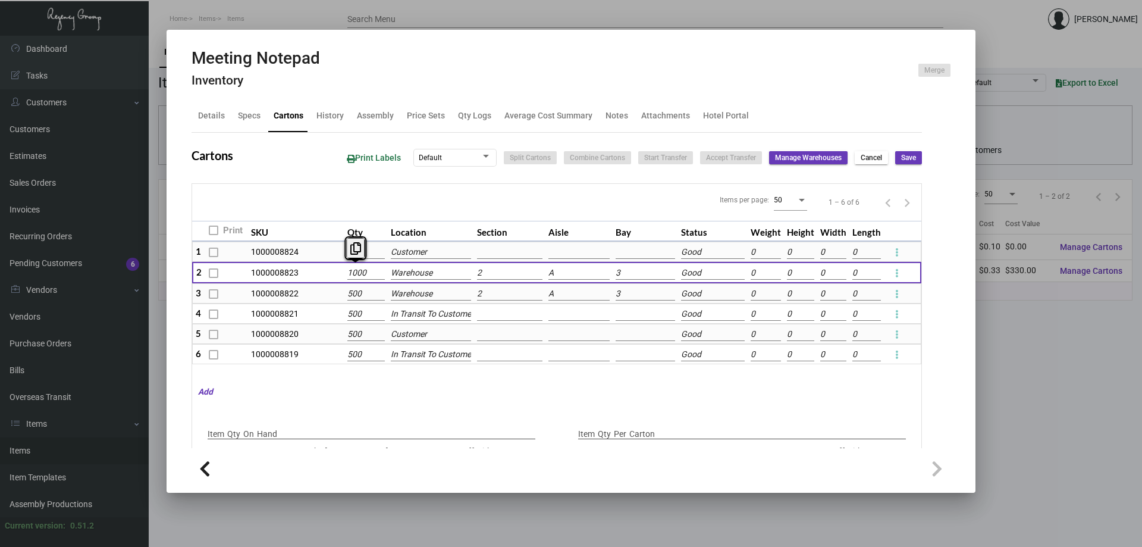
type input "505"
type input "+495"
type input "500"
type input "0"
type input "5"
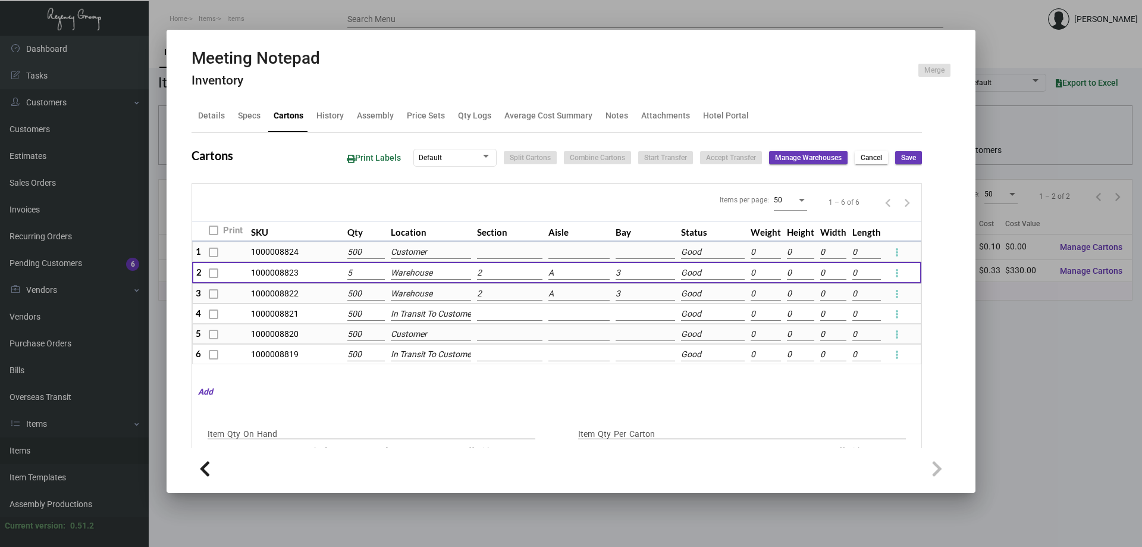
type input "550"
type input "+450"
type input "50"
type input "1000"
type input "0"
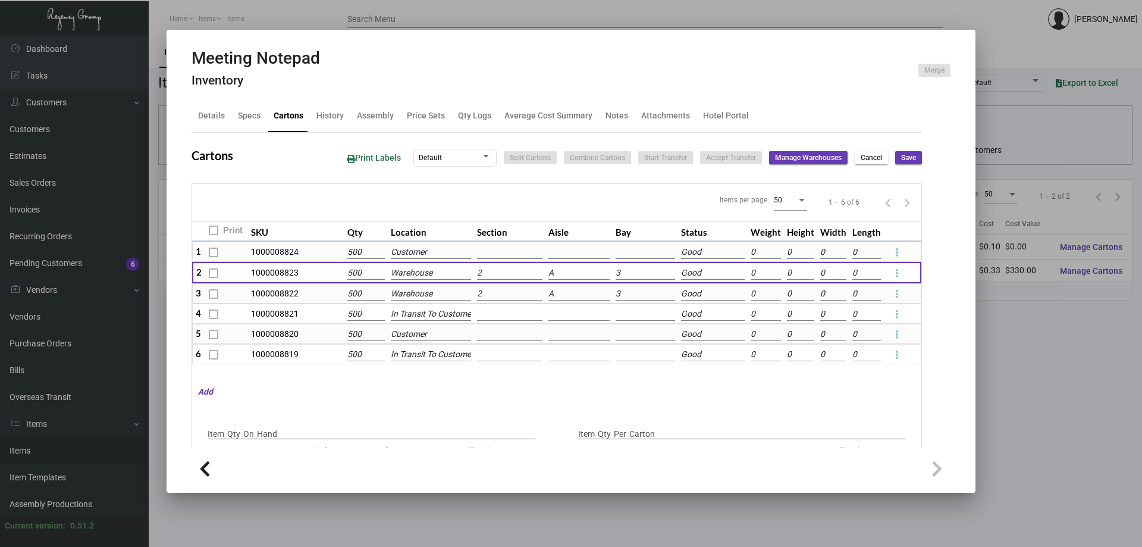
type input "500"
click at [901, 156] on span "Save" at bounding box center [908, 158] width 15 height 10
type input "0"
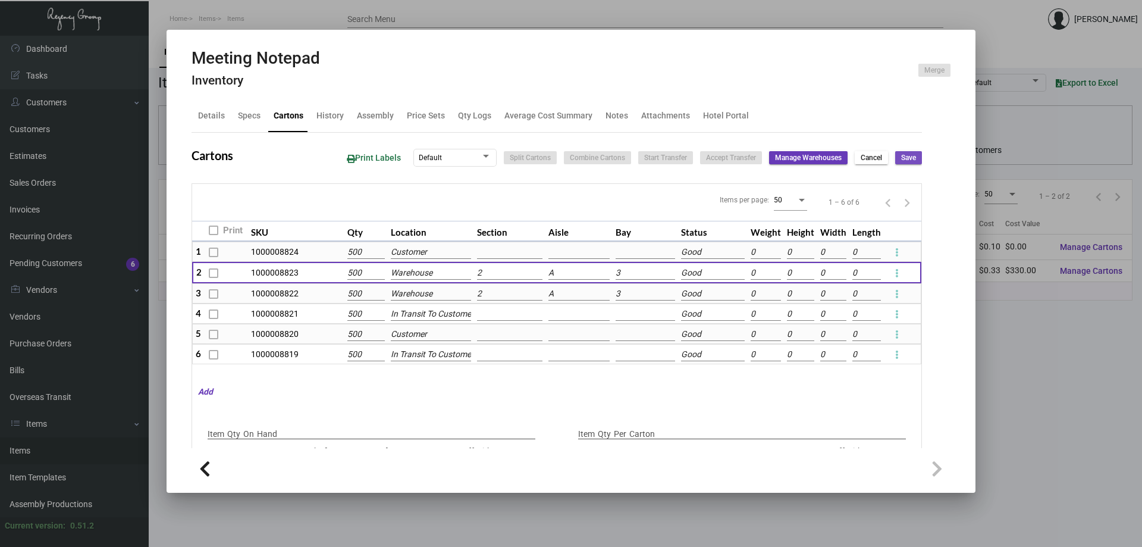
type input "0"
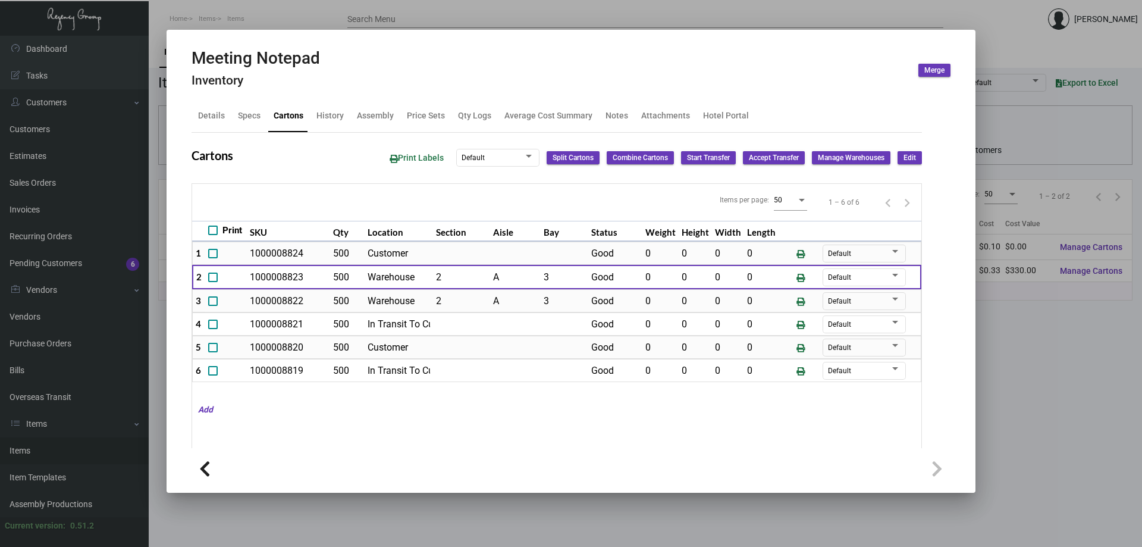
click at [214, 277] on span at bounding box center [213, 278] width 10 height 10
click at [213, 282] on input "checkbox" at bounding box center [212, 282] width 1 height 1
checkbox input "true"
click at [66, 184] on div at bounding box center [571, 273] width 1142 height 547
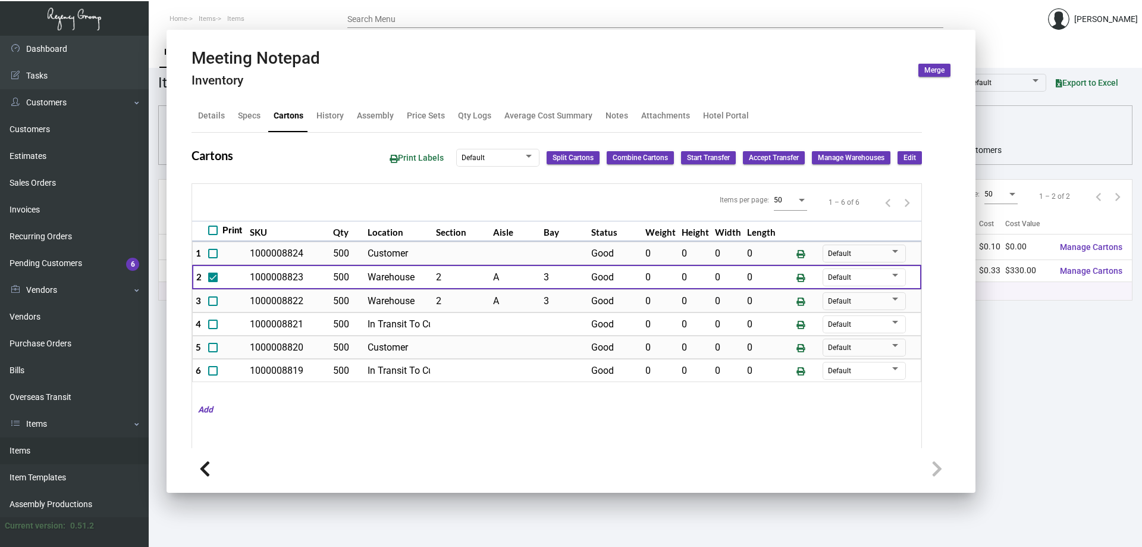
click at [66, 184] on link "Sales Orders" at bounding box center [74, 183] width 149 height 27
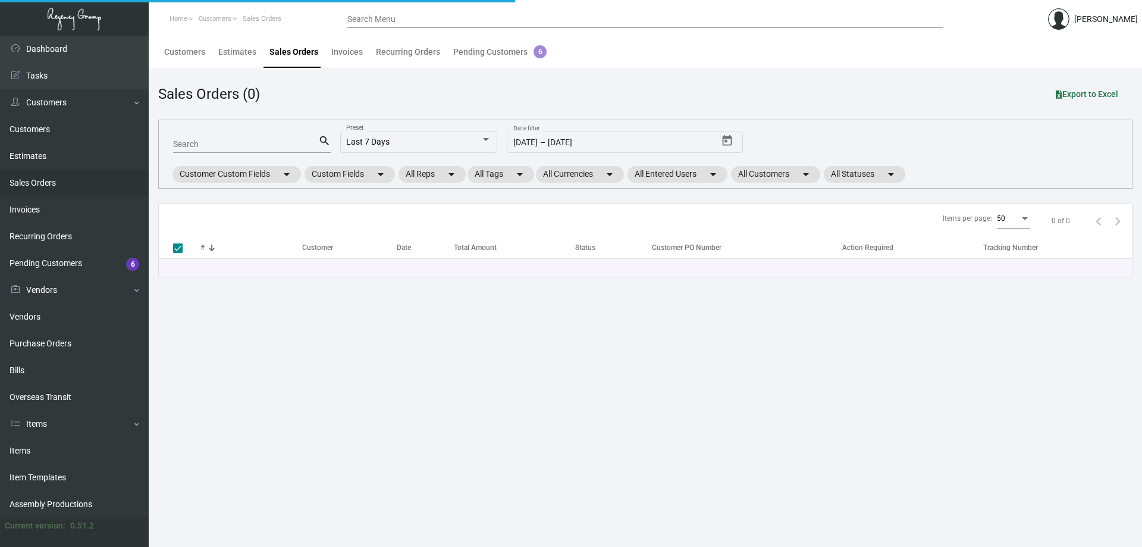
click at [66, 184] on link "Sales Orders" at bounding box center [74, 183] width 149 height 27
drag, startPoint x: 249, startPoint y: 143, endPoint x: 250, endPoint y: 137, distance: 6.1
click at [250, 137] on div "Search" at bounding box center [245, 143] width 145 height 18
type input "[GEOGRAPHIC_DATA]"
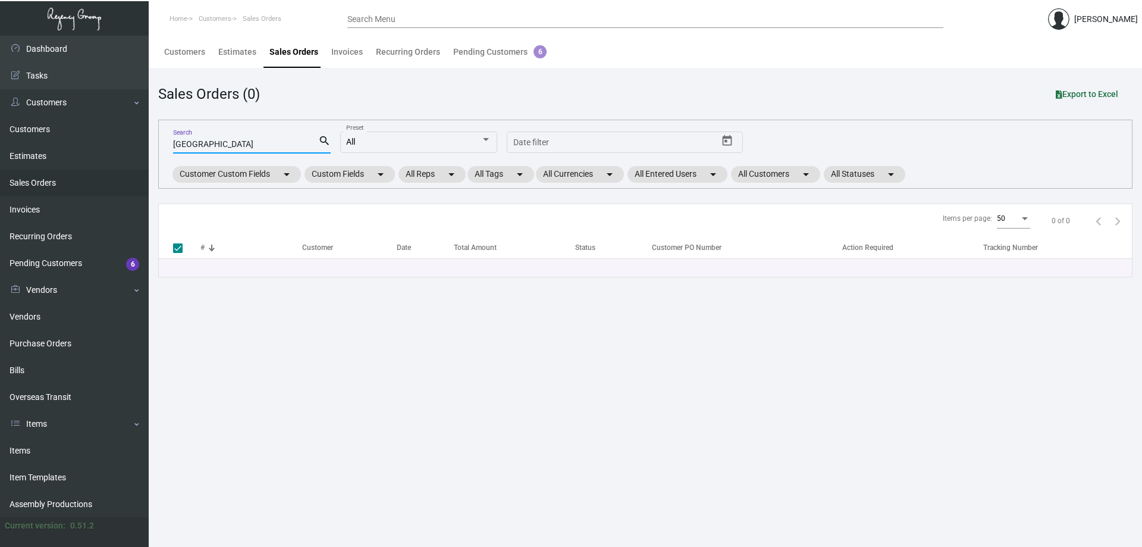
type input "[GEOGRAPHIC_DATA]"
